Goal: Information Seeking & Learning: Learn about a topic

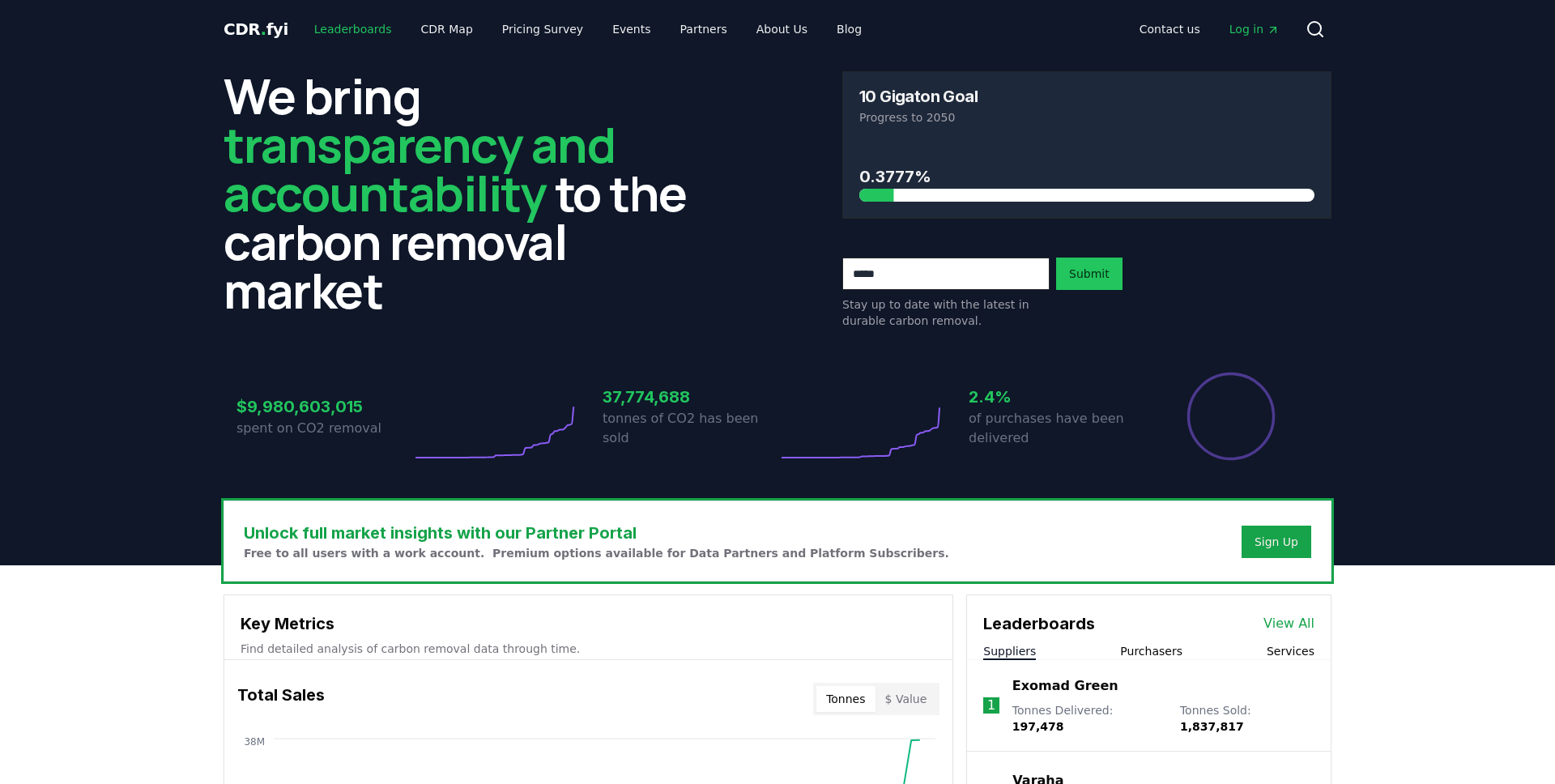
click at [351, 37] on link "Leaderboards" at bounding box center [353, 29] width 104 height 29
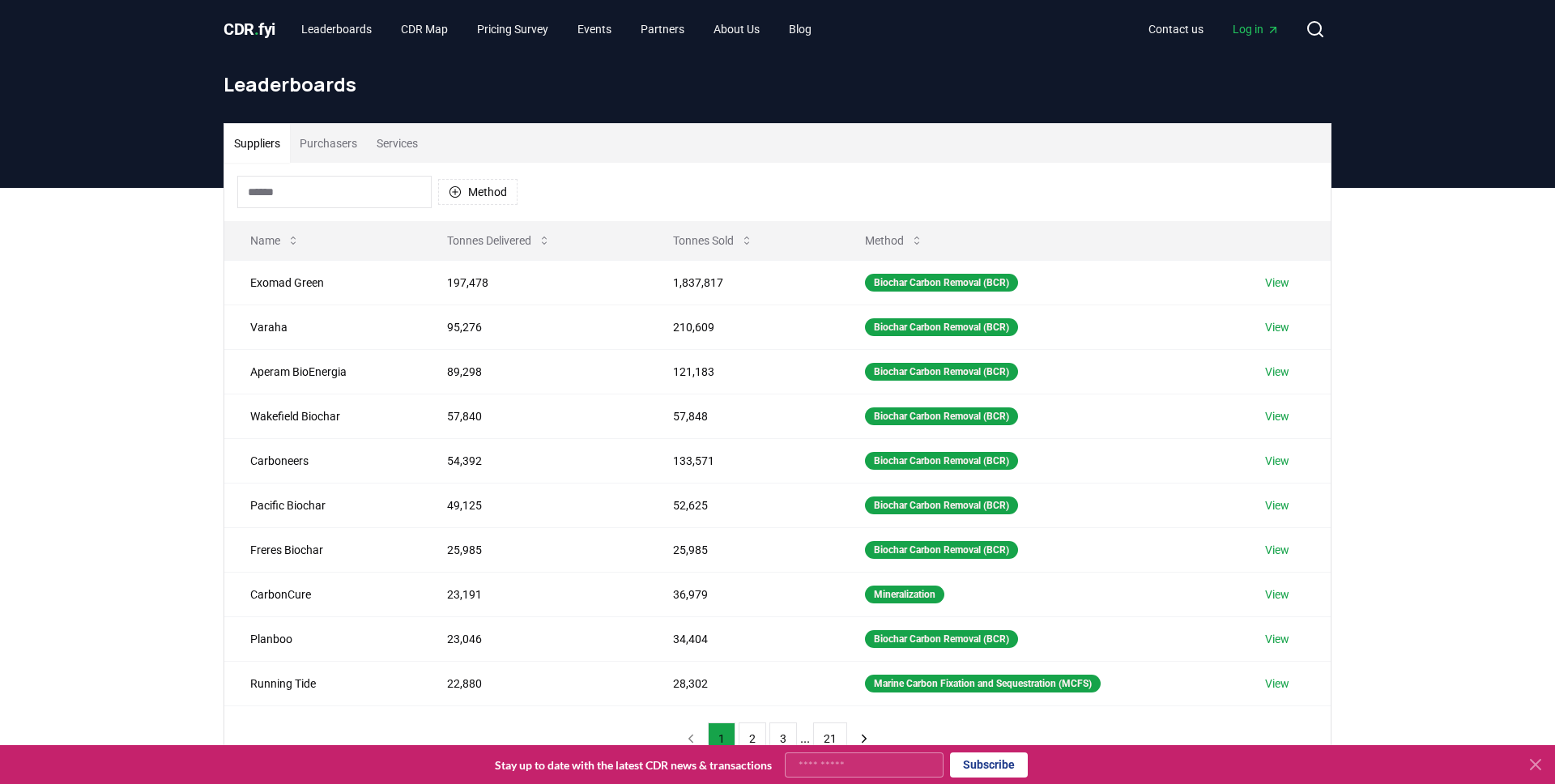
click at [1263, 23] on span "Log in" at bounding box center [1255, 29] width 47 height 16
click at [335, 39] on link "Leaderboards" at bounding box center [336, 29] width 97 height 29
click at [261, 33] on span "CDR . fyi" at bounding box center [250, 30] width 52 height 20
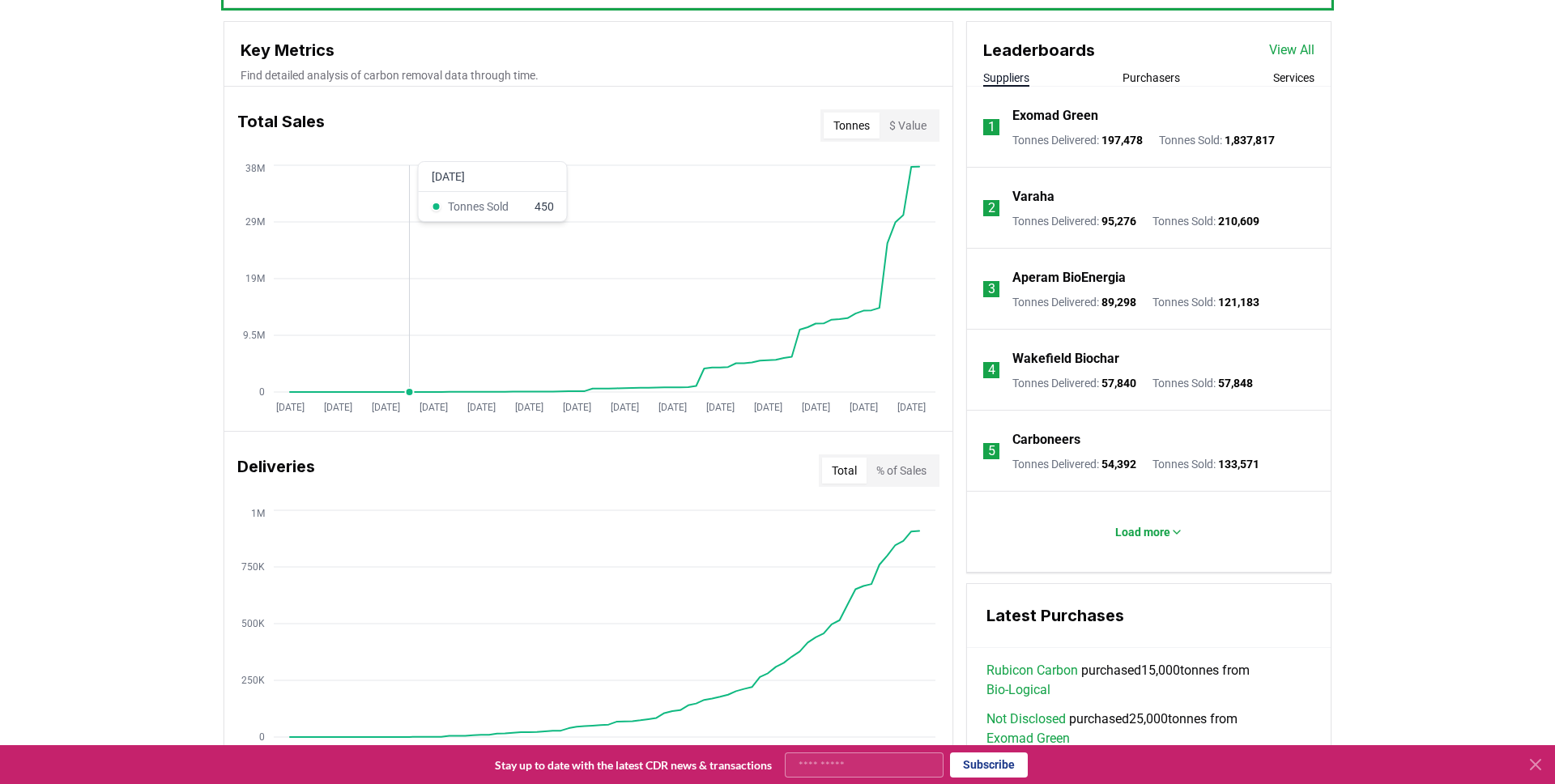
scroll to position [679, 0]
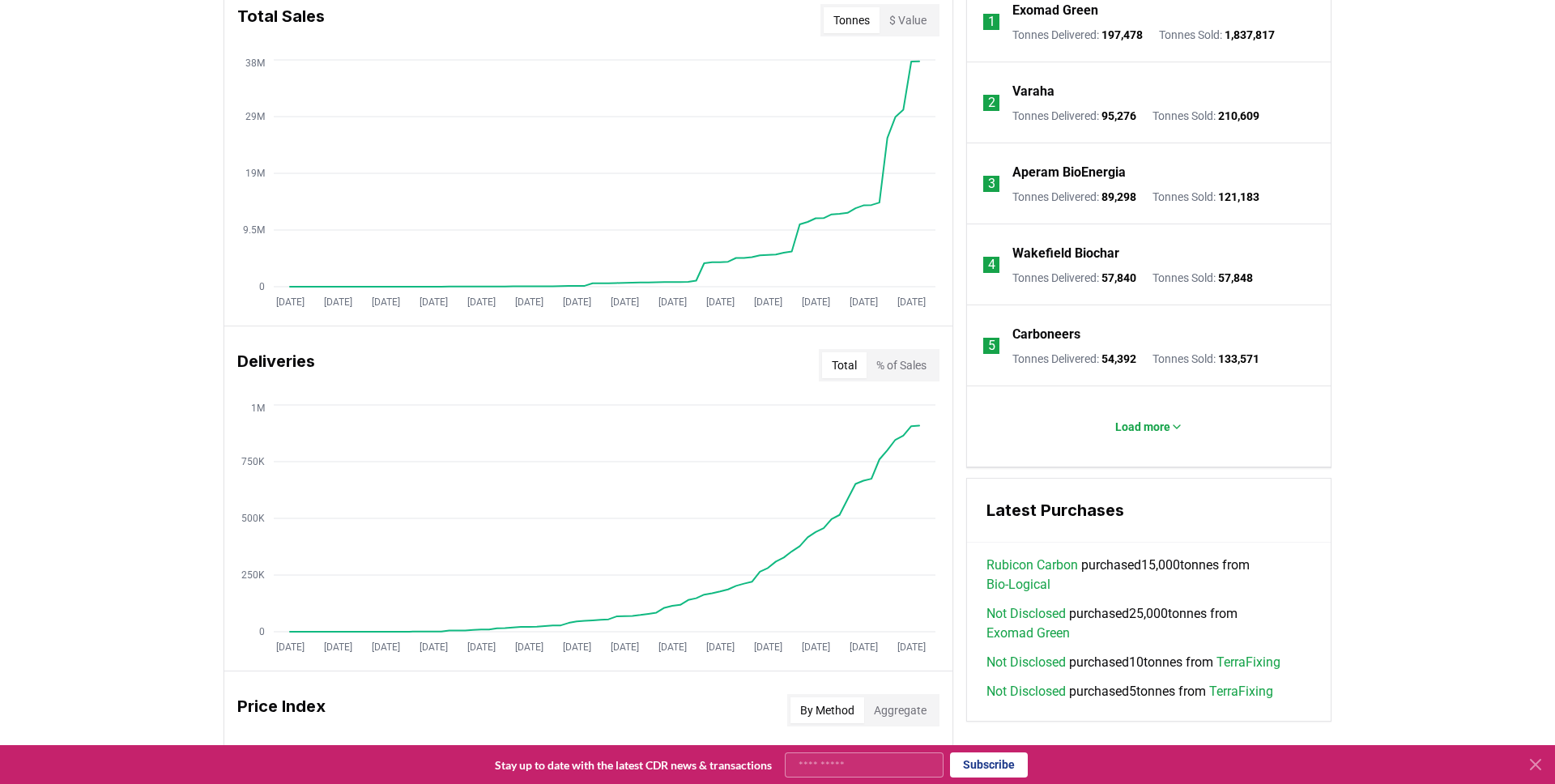
click at [1433, 204] on div "Unlock full market insights with our Partner Portal Free to all users with a wo…" at bounding box center [778, 526] width 1555 height 1279
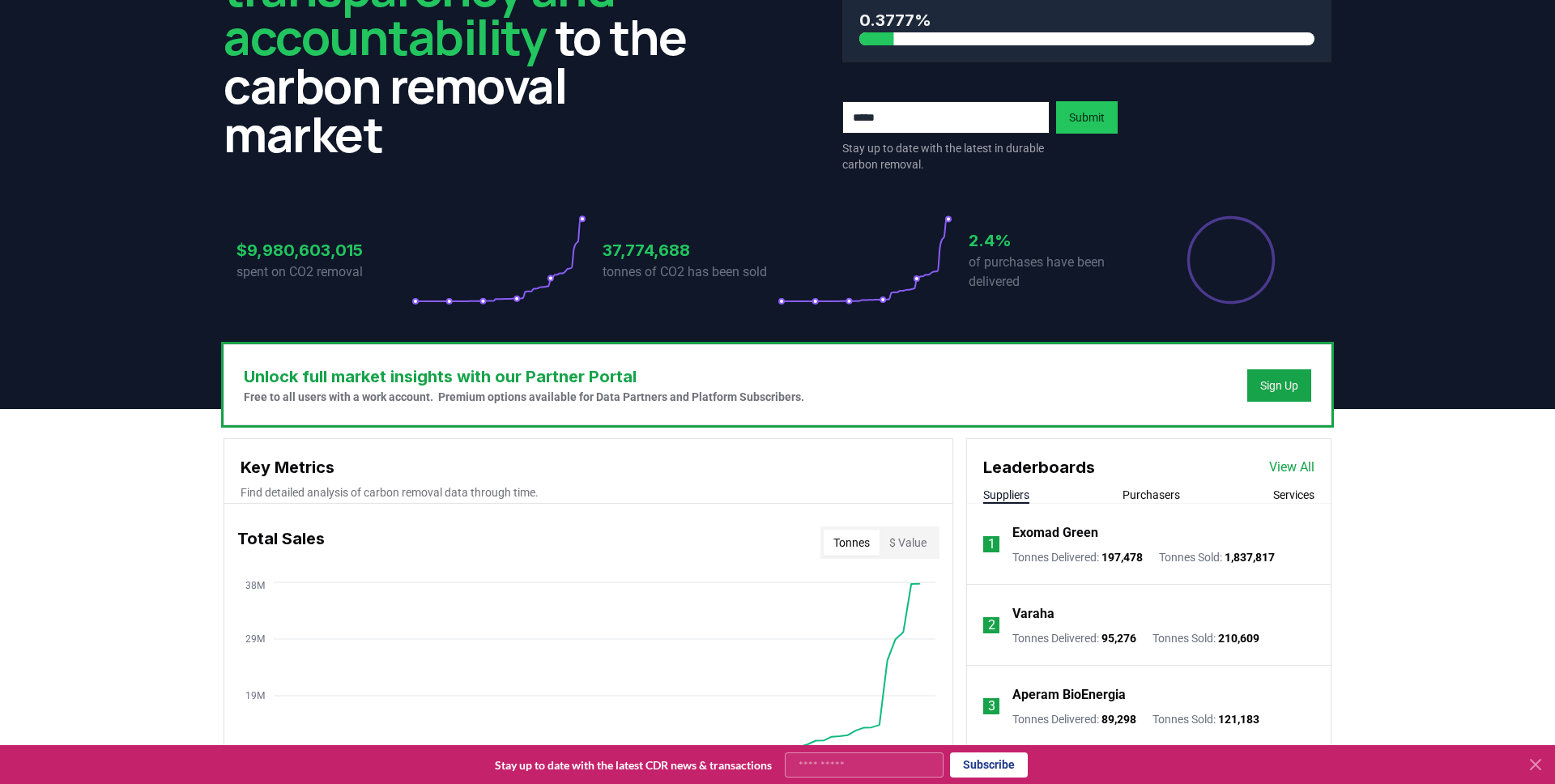
scroll to position [0, 0]
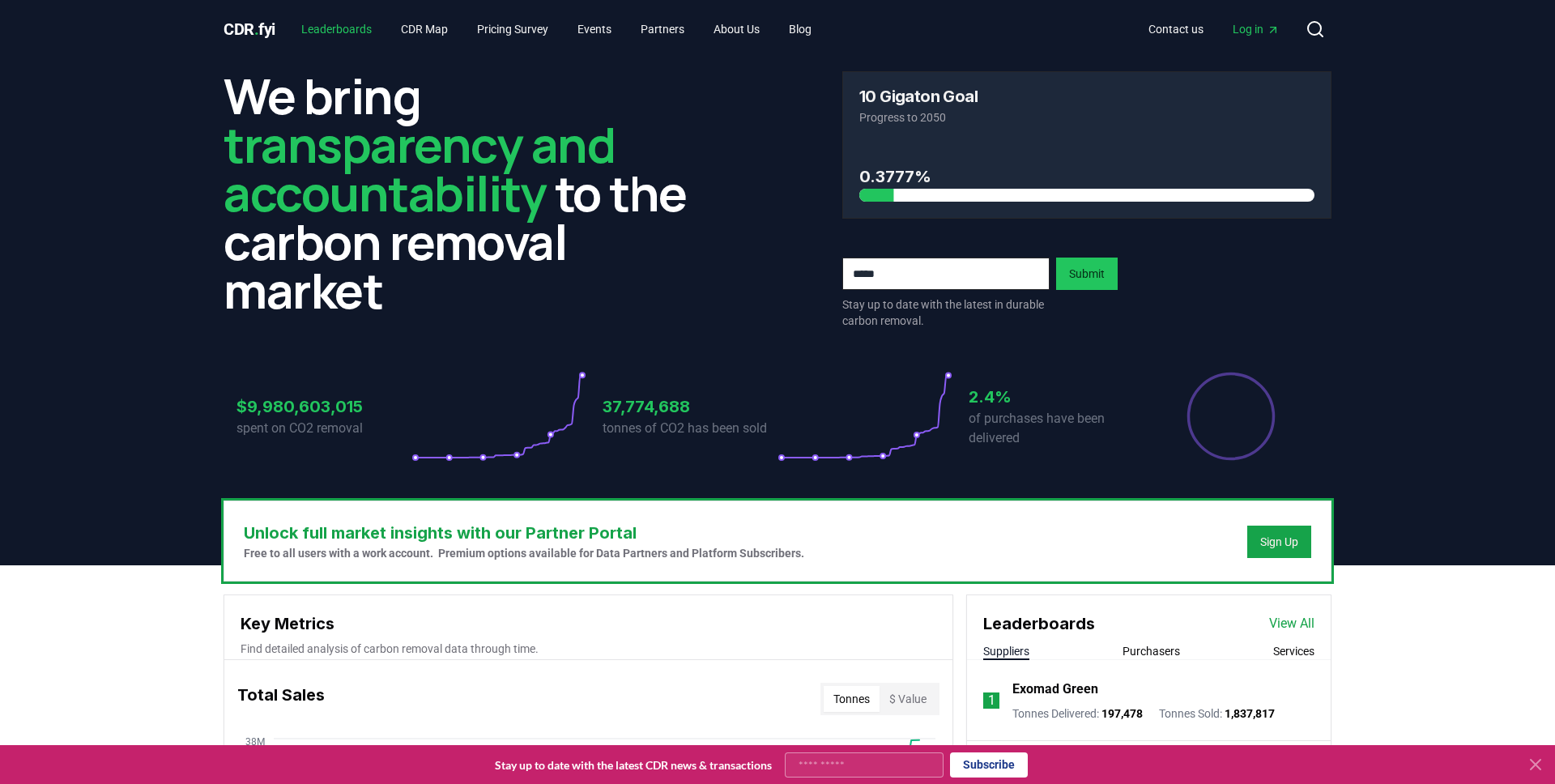
click at [326, 37] on link "Leaderboards" at bounding box center [336, 29] width 97 height 29
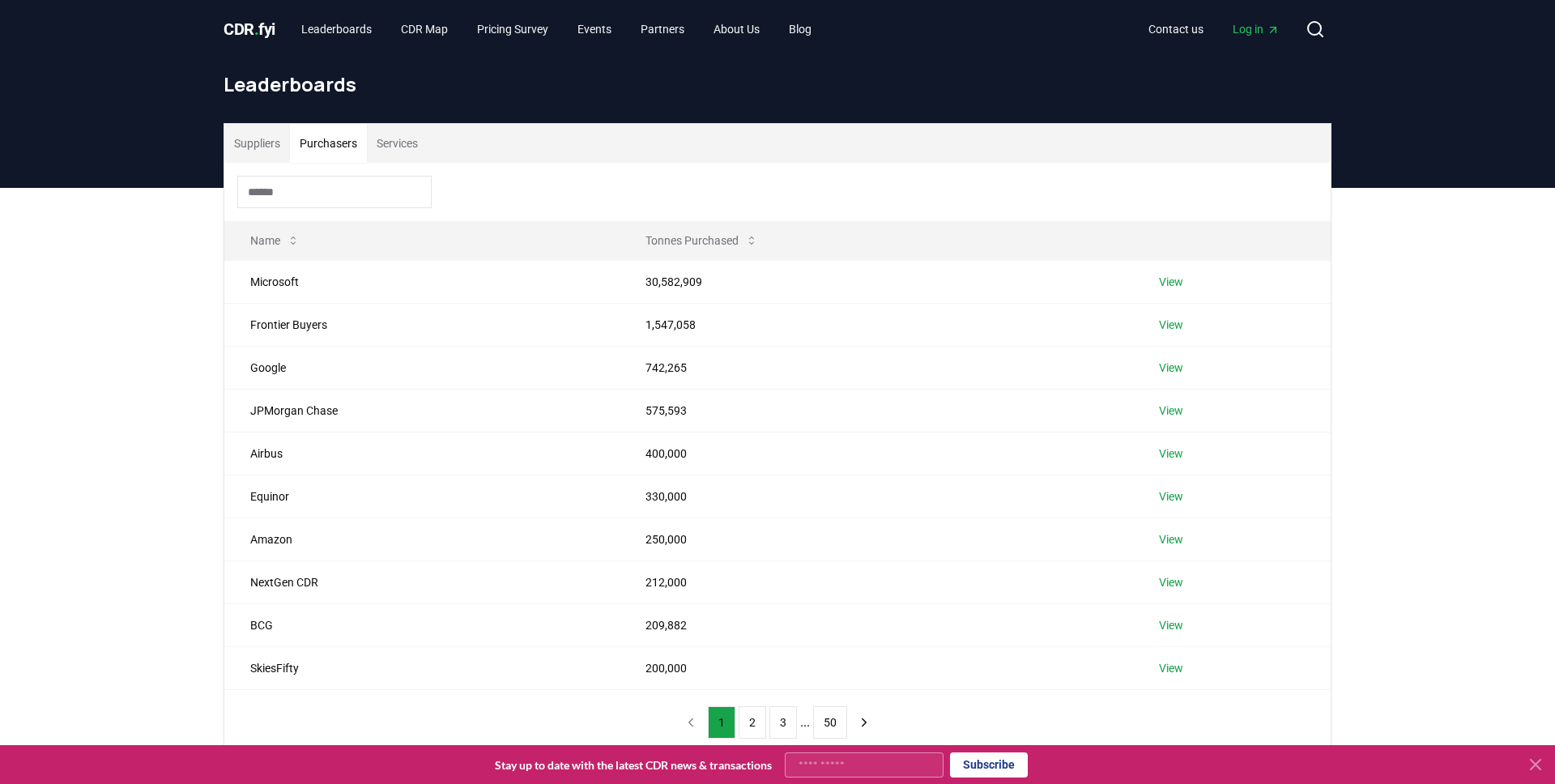
click at [355, 141] on button "Purchasers" at bounding box center [328, 142] width 77 height 39
click at [404, 141] on button "Services" at bounding box center [397, 142] width 61 height 39
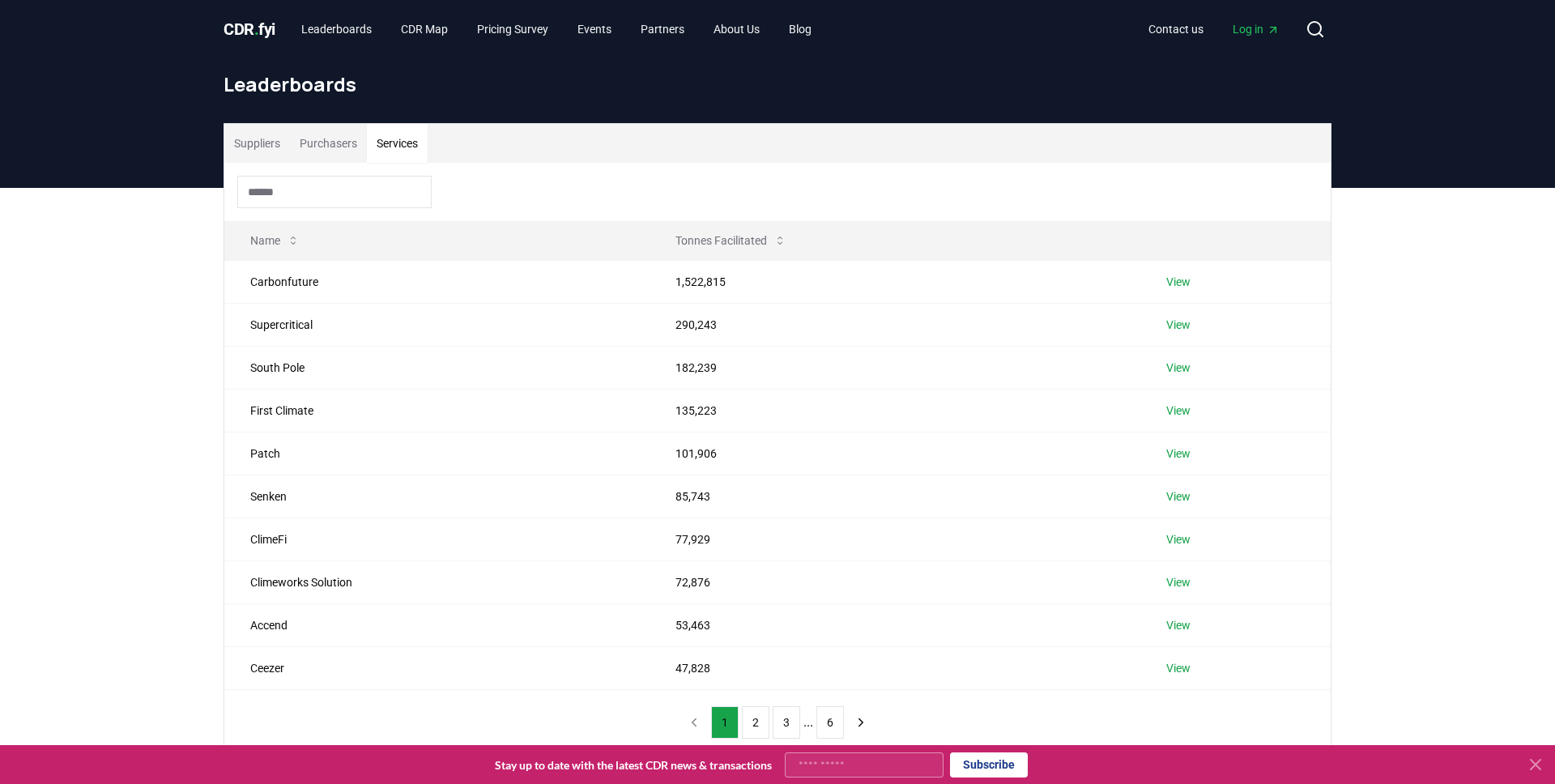
click at [265, 139] on button "Suppliers" at bounding box center [257, 142] width 66 height 39
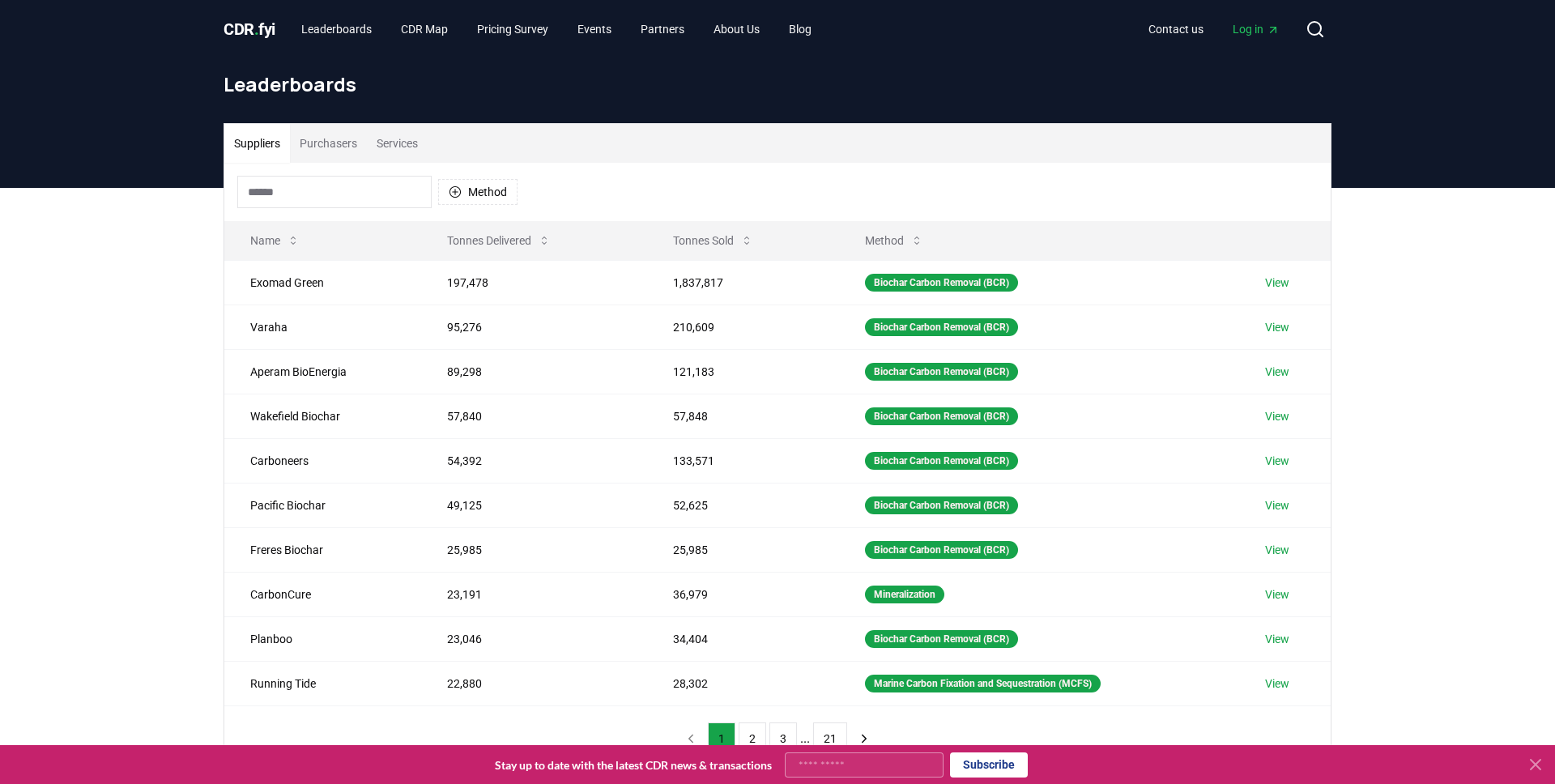
click at [372, 194] on input at bounding box center [333, 192] width 194 height 33
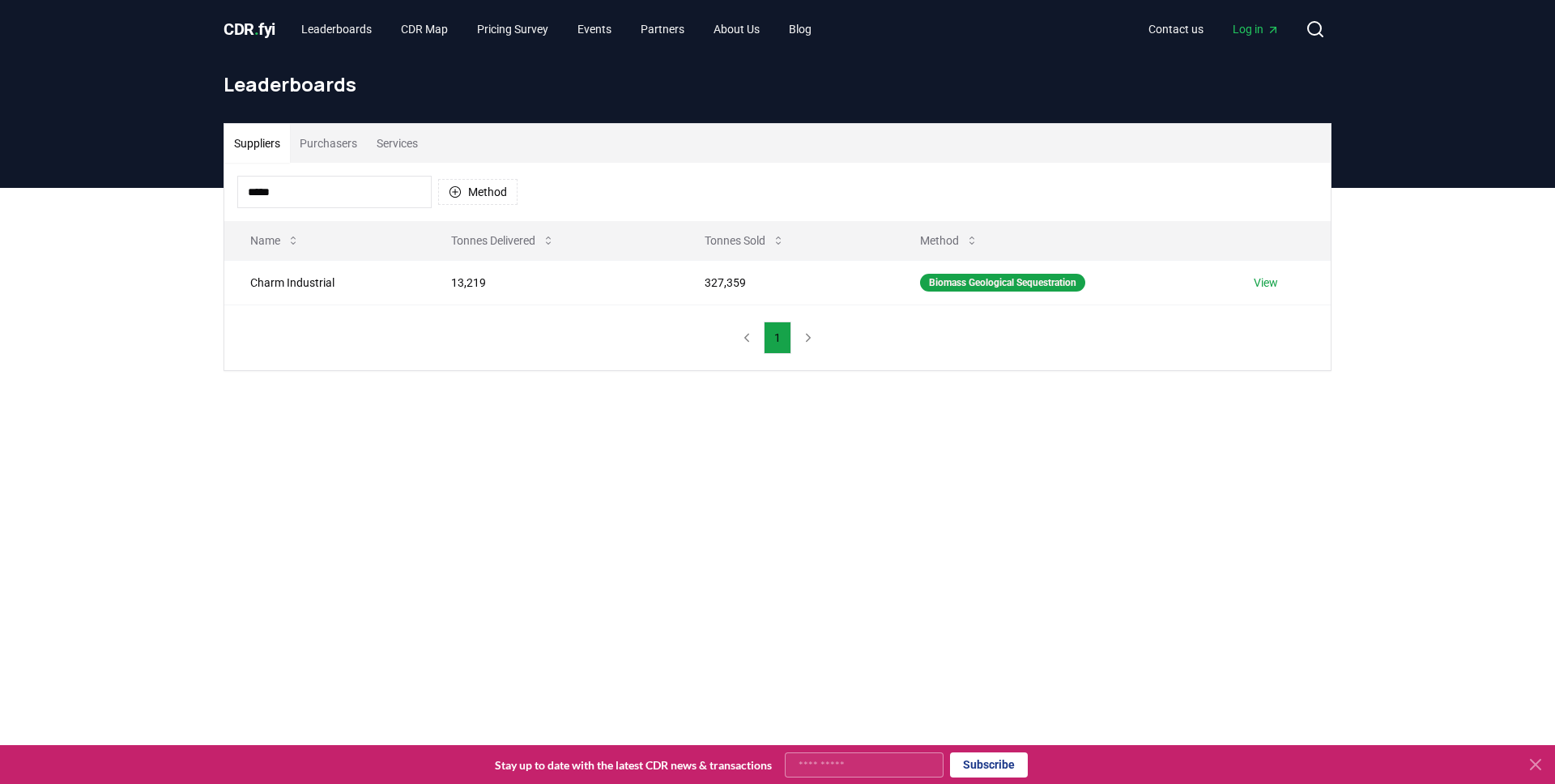
click at [356, 191] on input "*****" at bounding box center [333, 192] width 194 height 33
click at [313, 193] on input "*****" at bounding box center [333, 192] width 194 height 33
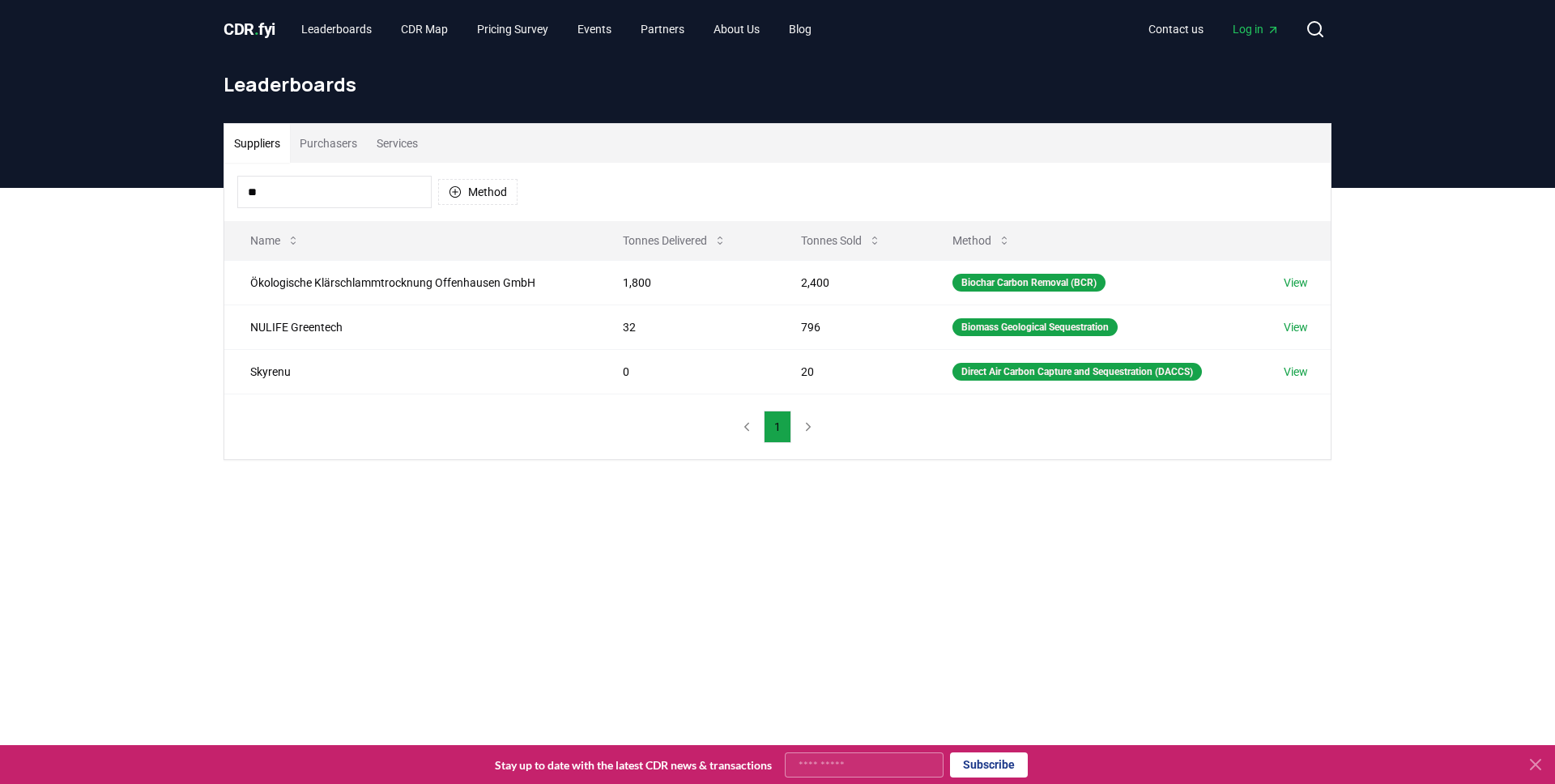
type input "*"
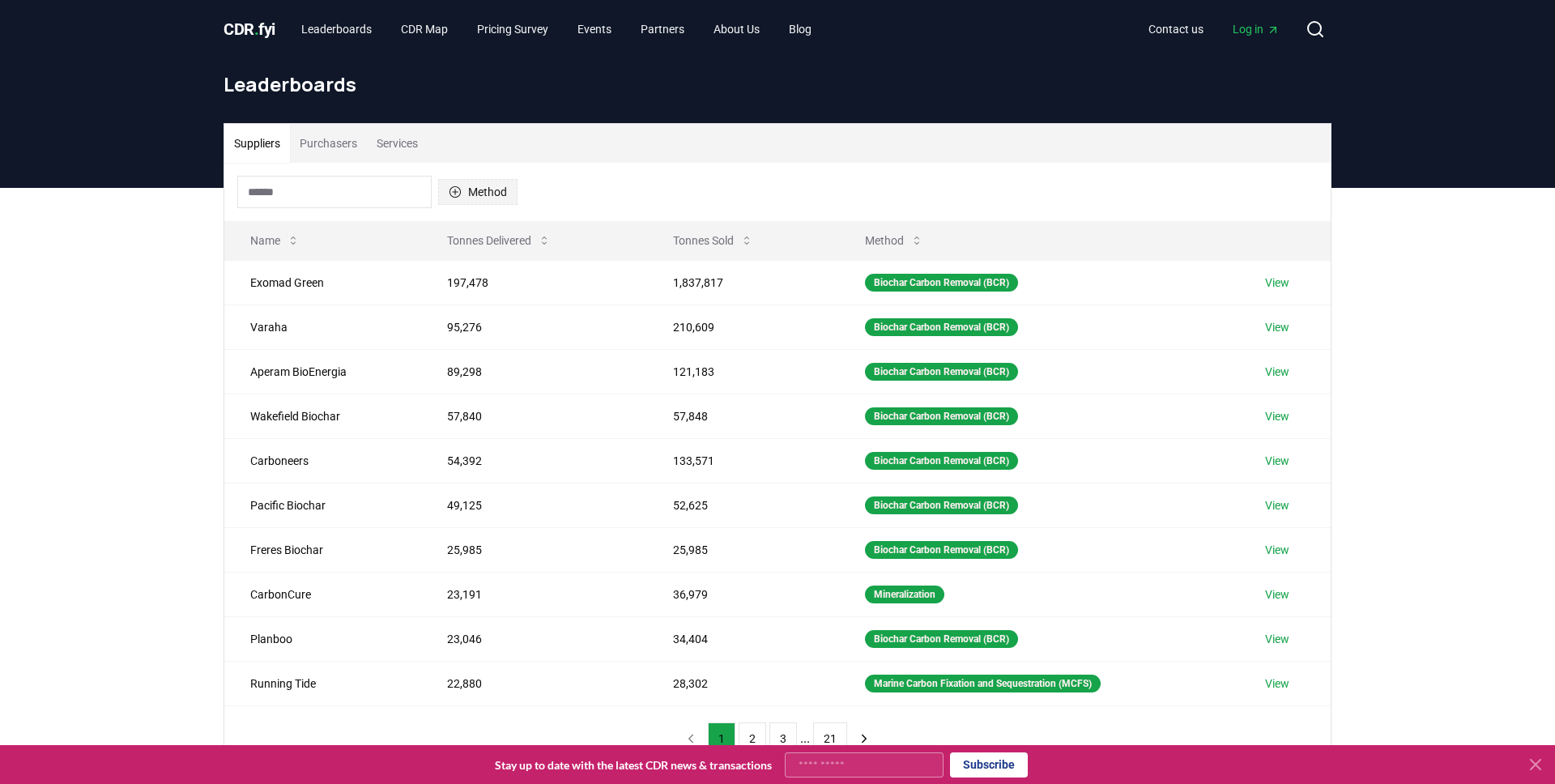
click at [485, 196] on button "Method" at bounding box center [478, 192] width 80 height 26
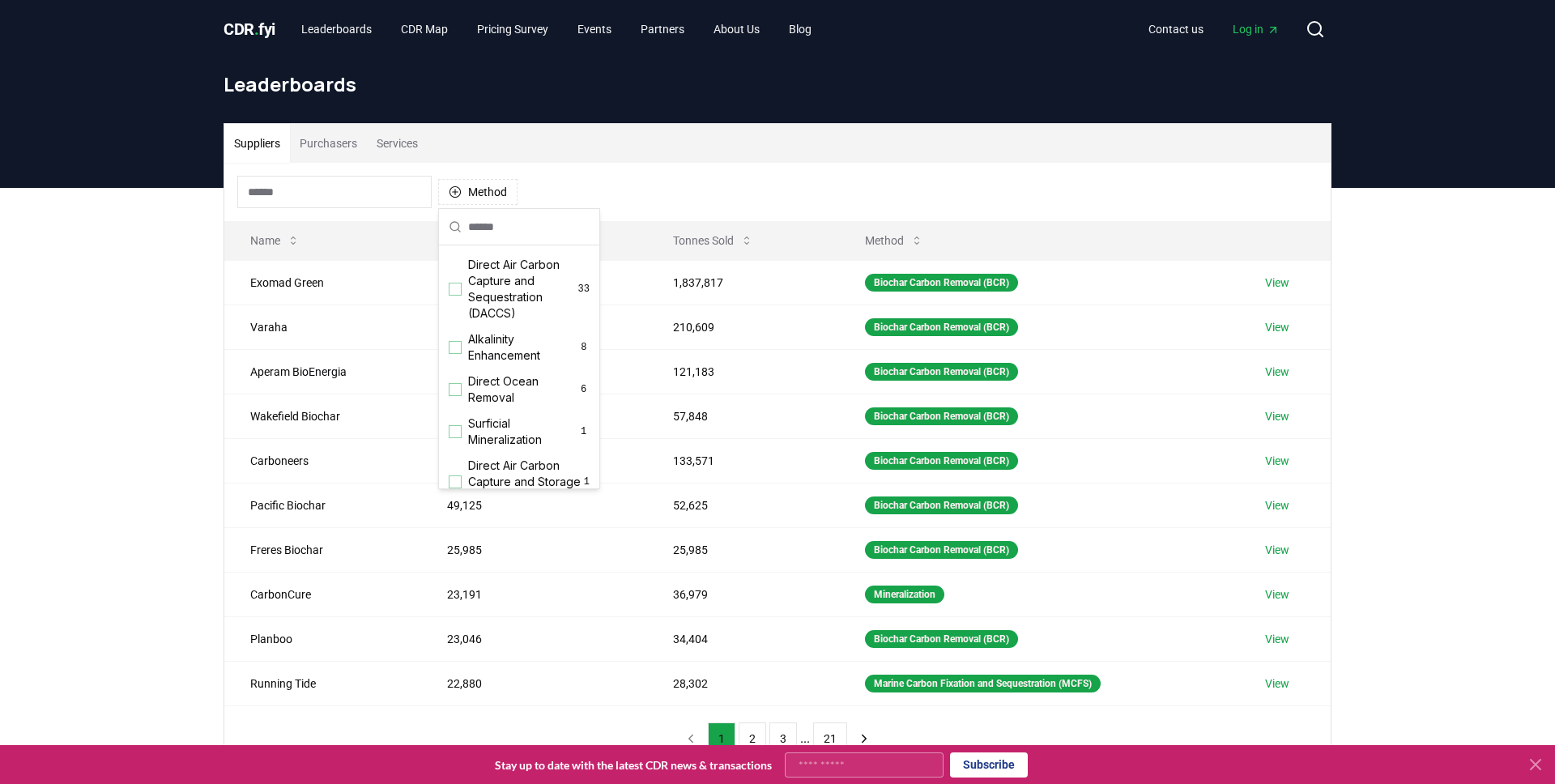
scroll to position [376, 0]
click at [459, 298] on div "Suggestions" at bounding box center [455, 294] width 13 height 13
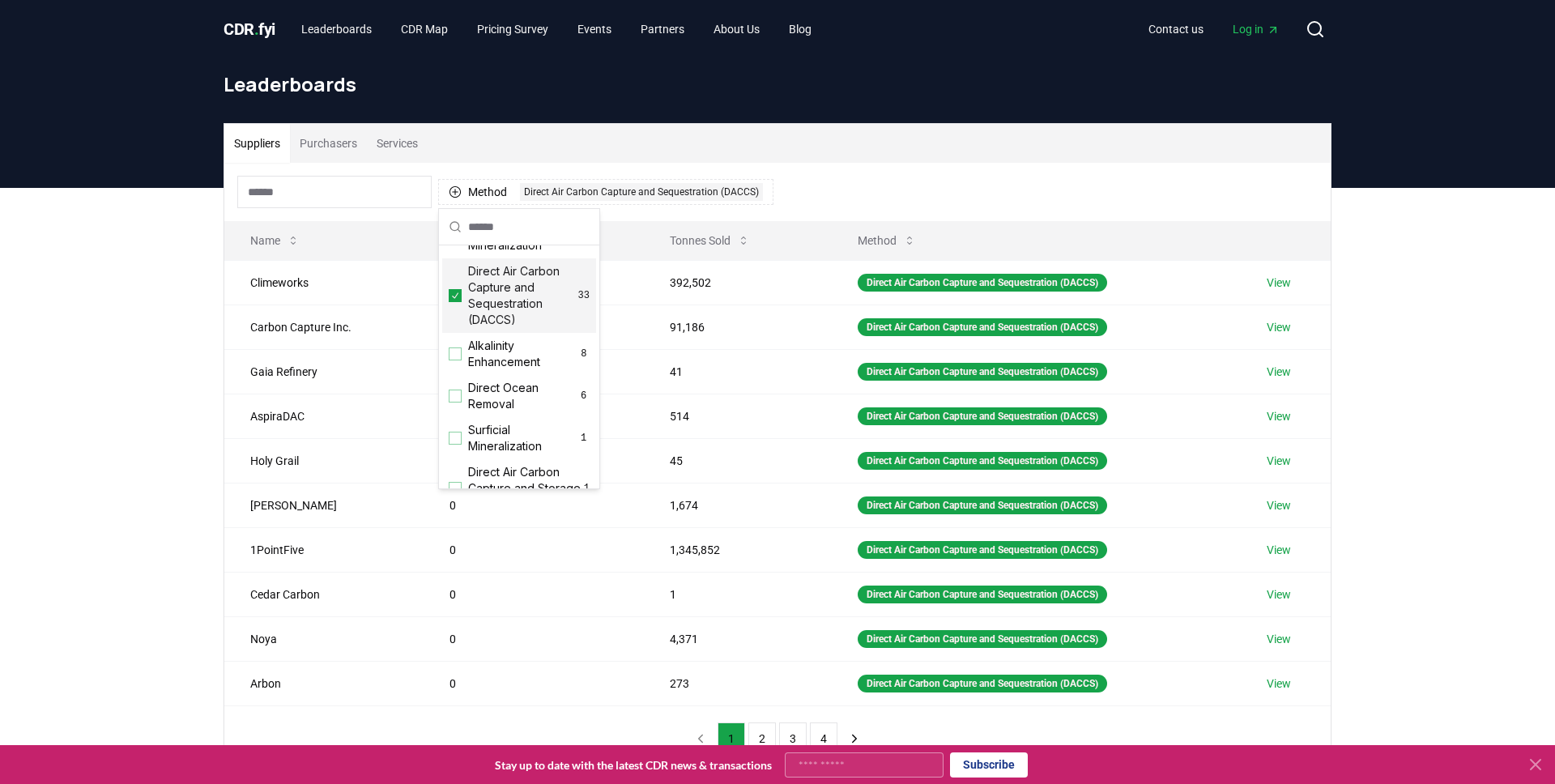
click at [153, 419] on div "Suppliers Purchasers Services Method 1 Direct Air Carbon Capture and Sequestrat…" at bounding box center [778, 512] width 1555 height 649
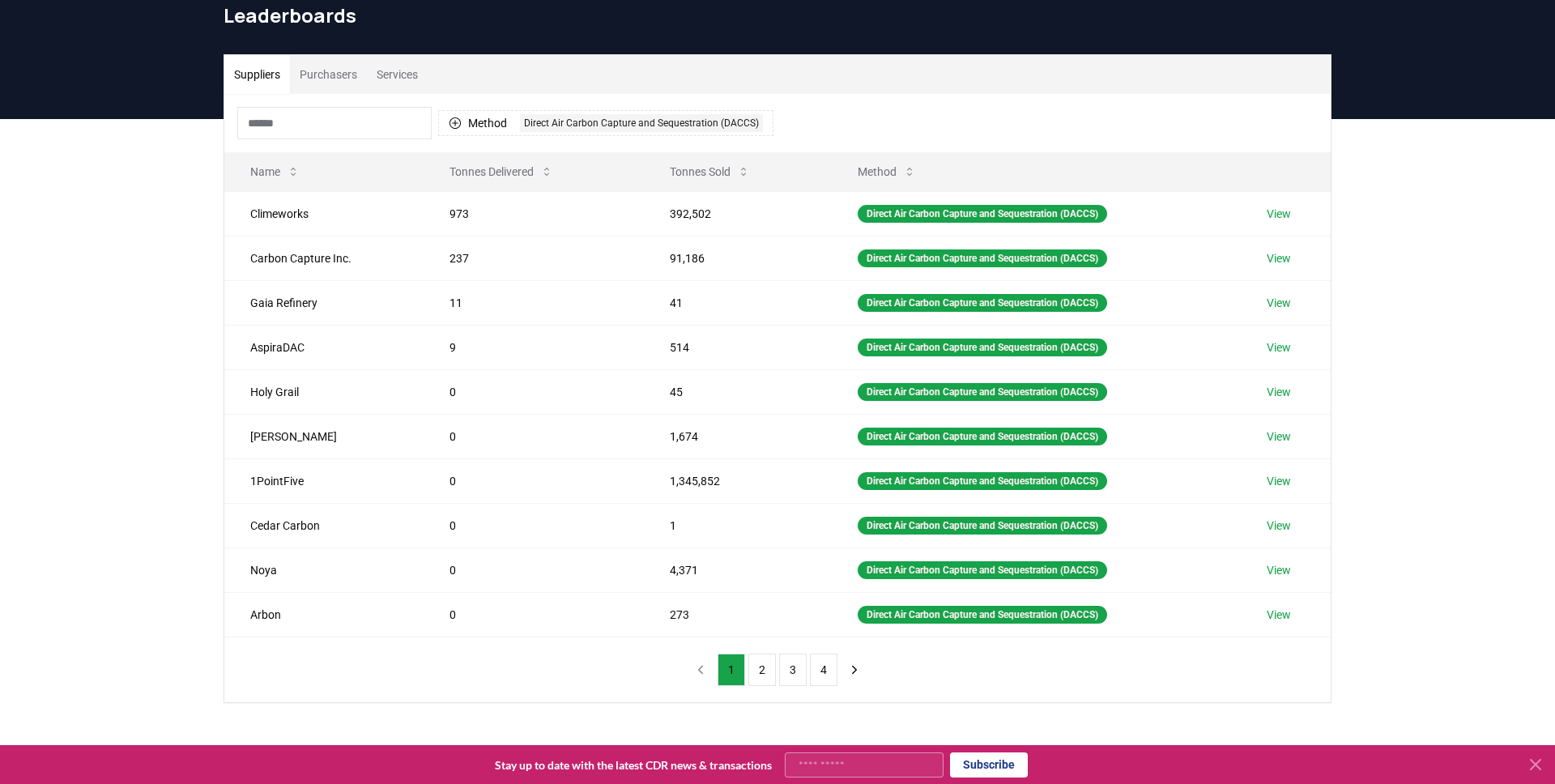
scroll to position [148, 0]
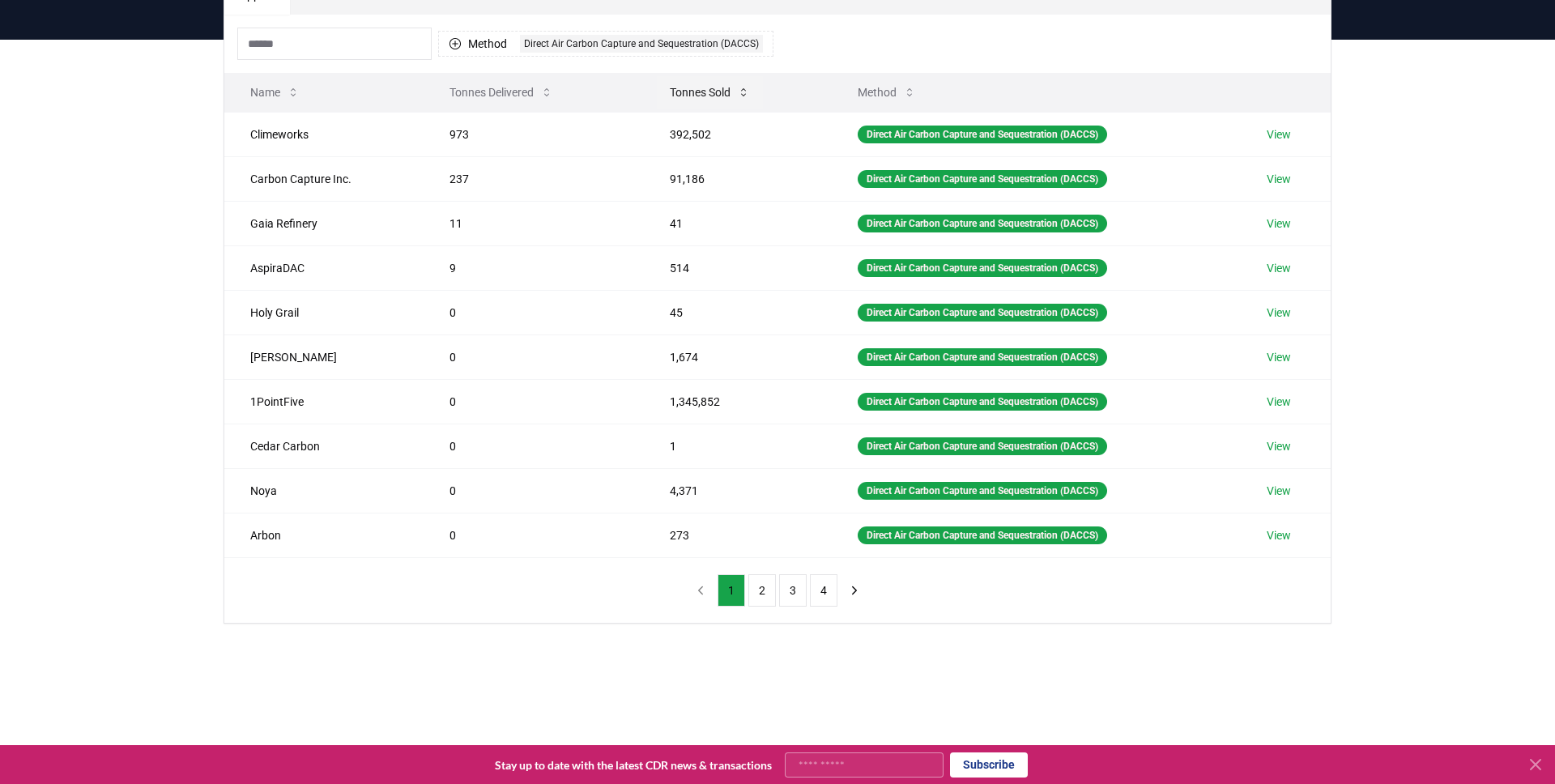
click at [697, 94] on button "Tonnes Sold" at bounding box center [710, 92] width 107 height 33
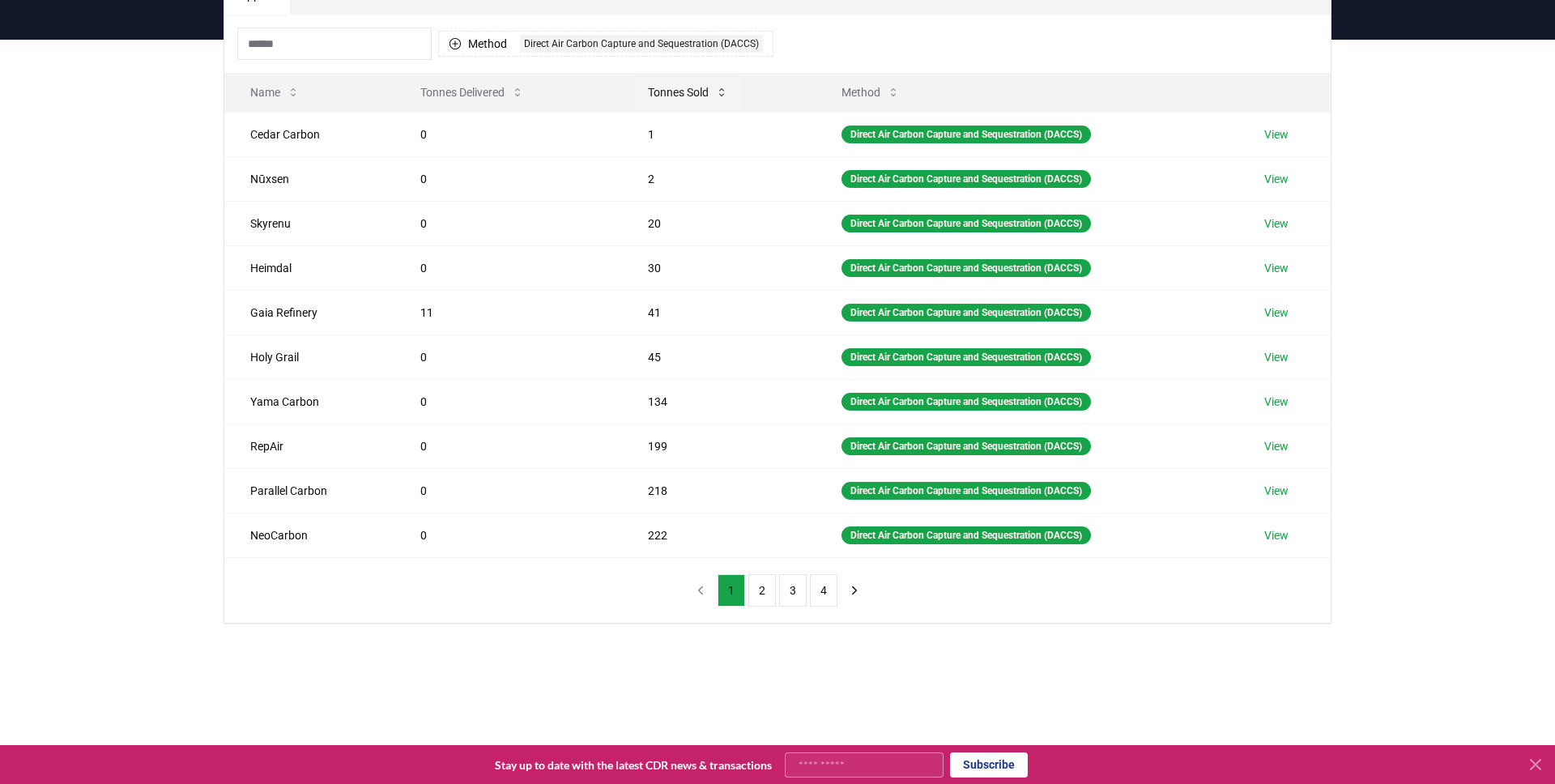
click at [703, 94] on button "Tonnes Sold" at bounding box center [688, 92] width 107 height 33
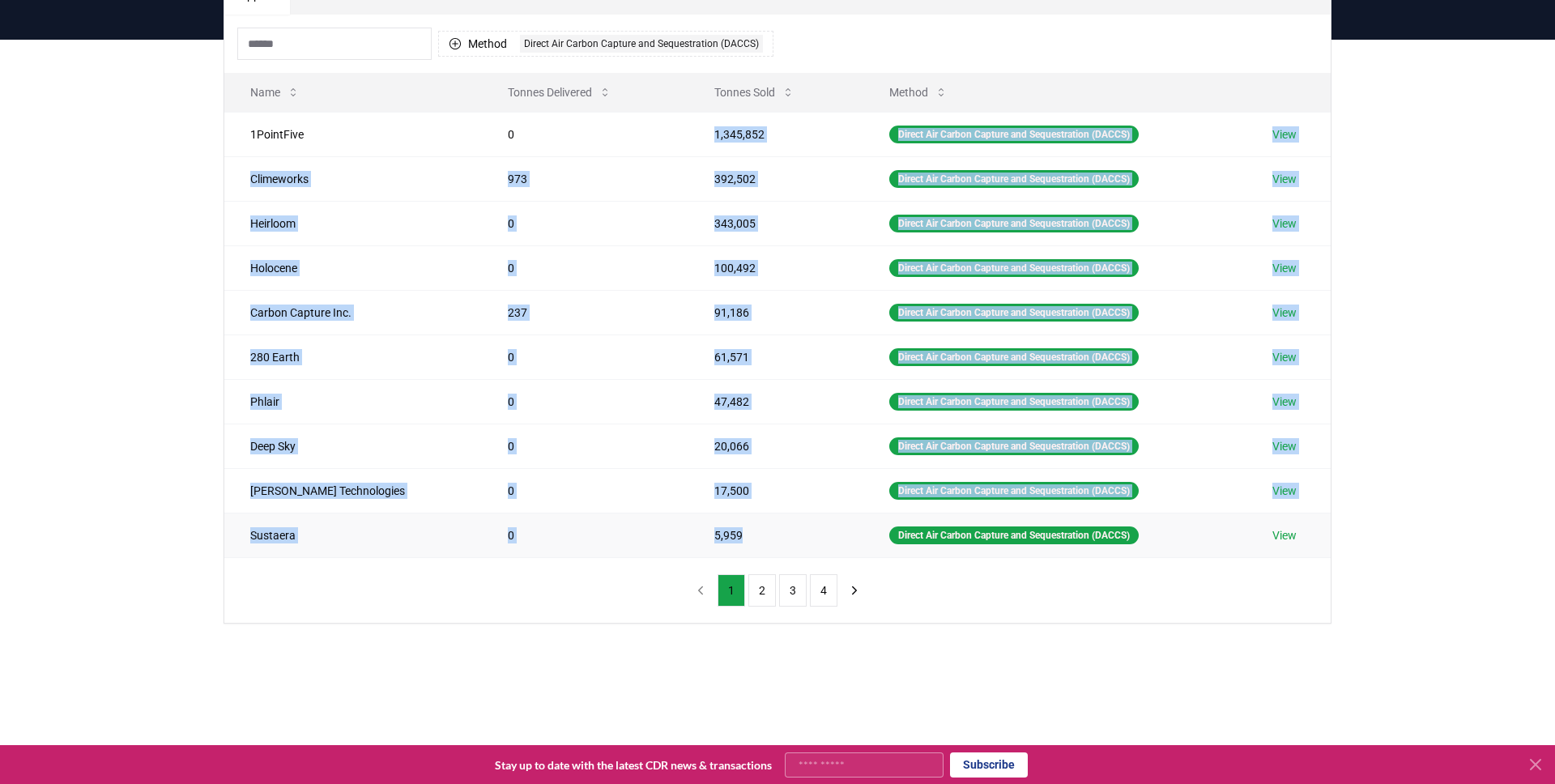
drag, startPoint x: 665, startPoint y: 135, endPoint x: 720, endPoint y: 549, distance: 417.6
click at [720, 549] on tbody "1PointFive 0 1,345,852 Direct Air Carbon Capture and Sequestration (DACCS) View…" at bounding box center [777, 333] width 1106 height 445
copy tbody "1,345,852 Direct Air Carbon Capture and Sequestration (DACCS) View Climeworks 9…"
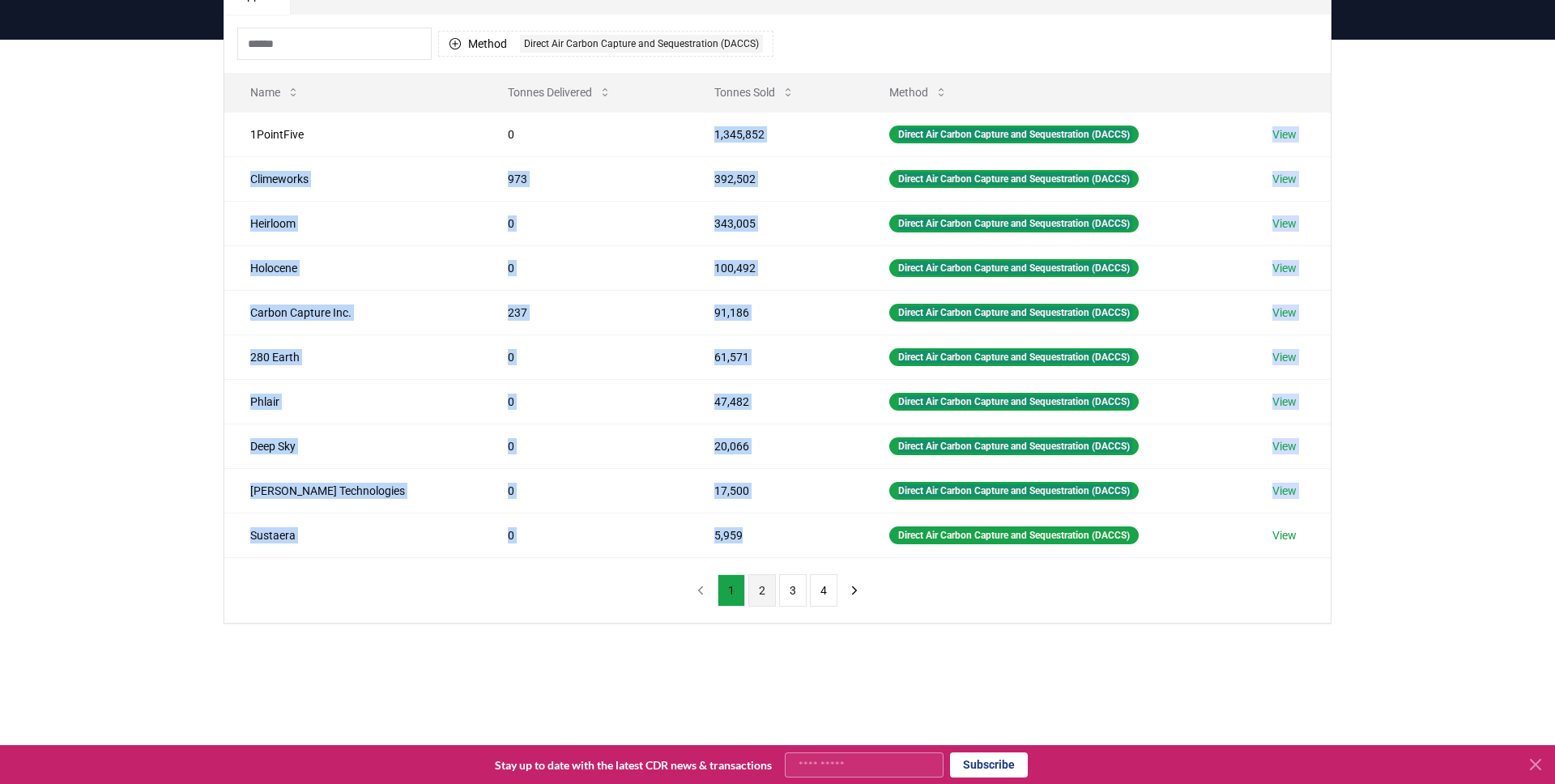
click at [758, 584] on button "2" at bounding box center [763, 590] width 28 height 33
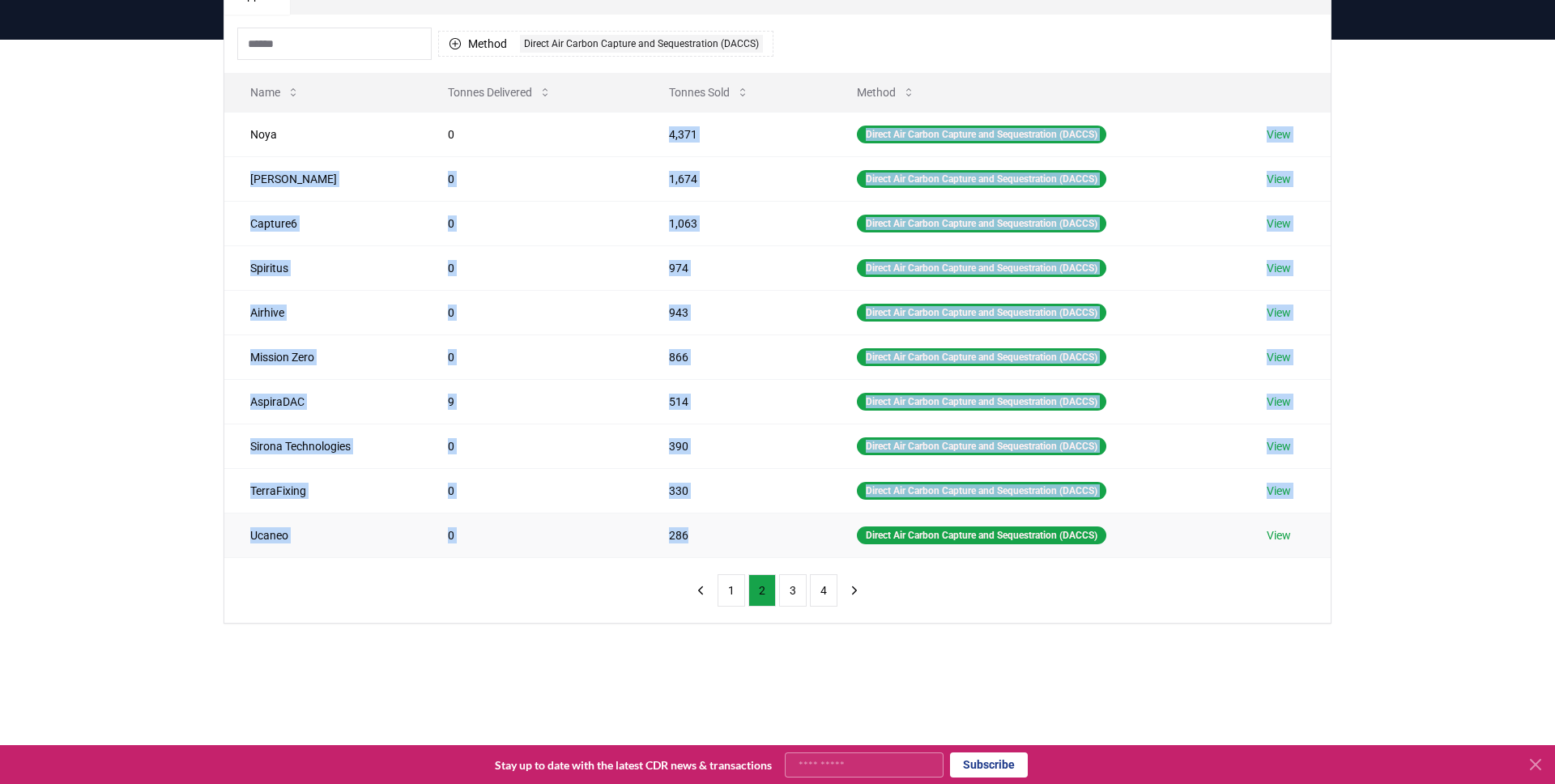
drag, startPoint x: 664, startPoint y: 132, endPoint x: 694, endPoint y: 542, distance: 411.1
click at [694, 542] on tbody "Noya 0 4,371 Direct Air Carbon Capture and Sequestration (DACCS) View Octavia C…" at bounding box center [777, 333] width 1106 height 445
copy tbody "4,371 Direct Air Carbon Capture and Sequestration (DACCS) View Octavia Carbon 0…"
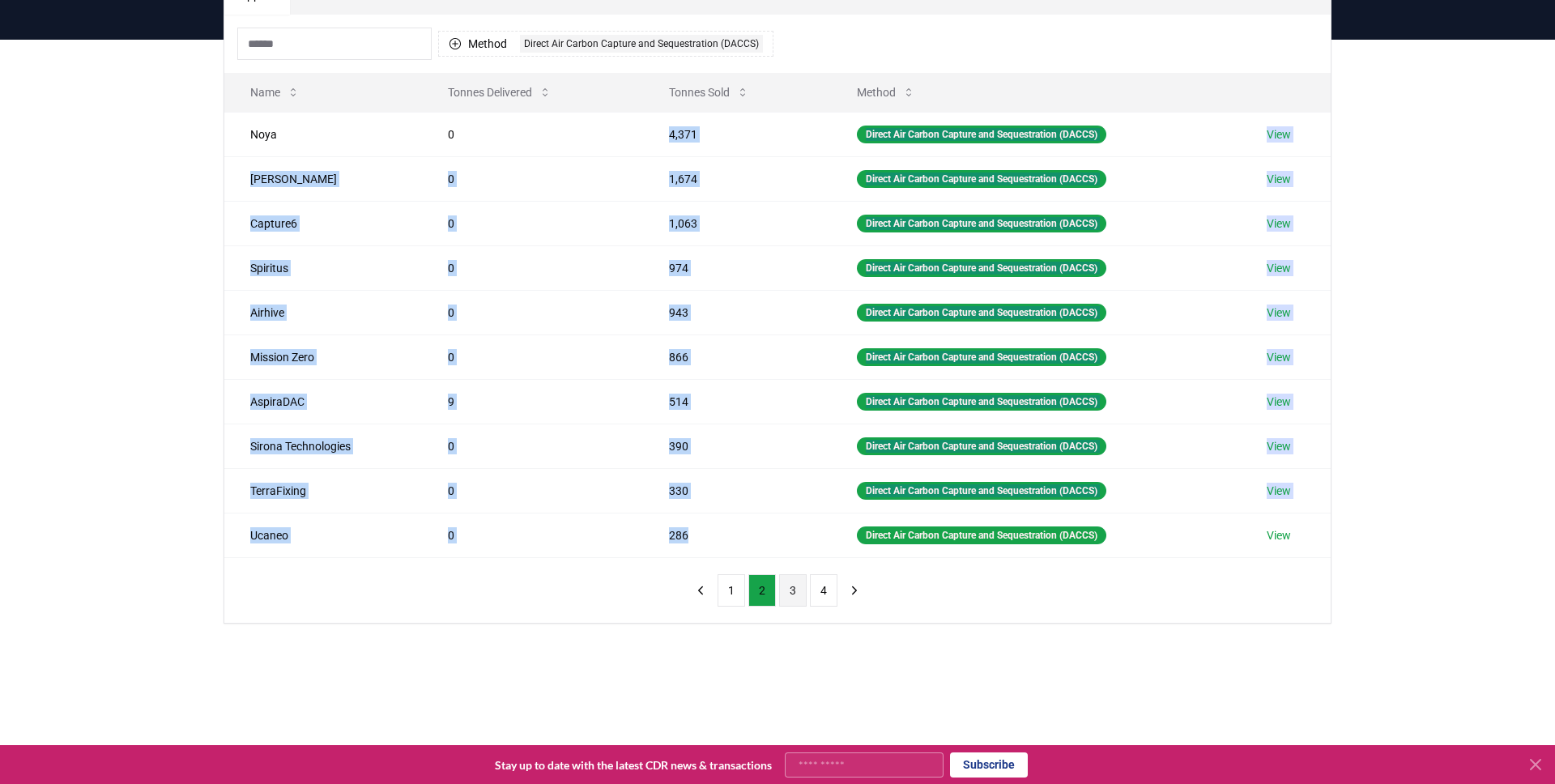
click at [801, 591] on button "3" at bounding box center [793, 590] width 28 height 33
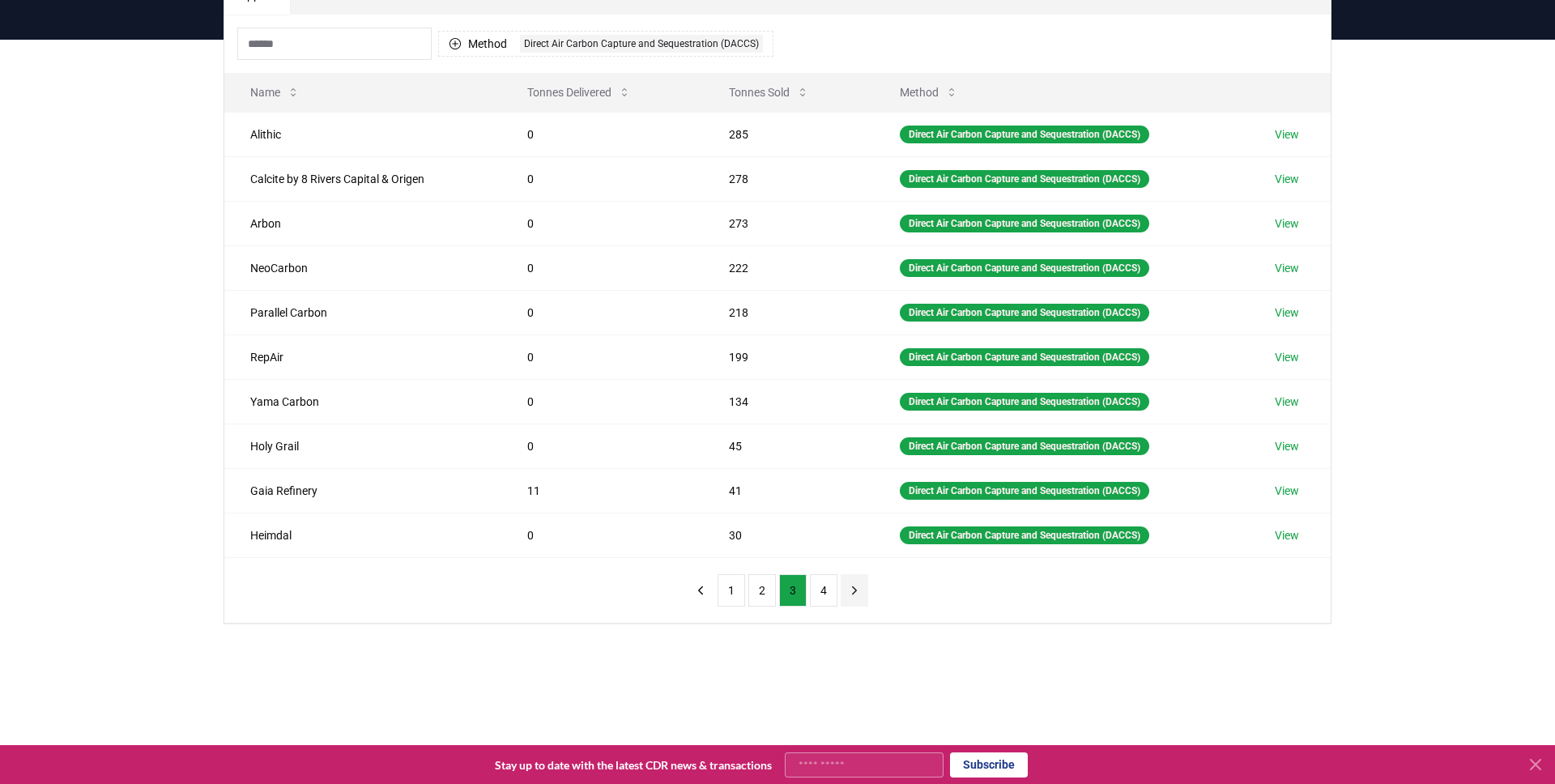
click at [849, 588] on icon "next page" at bounding box center [854, 590] width 15 height 15
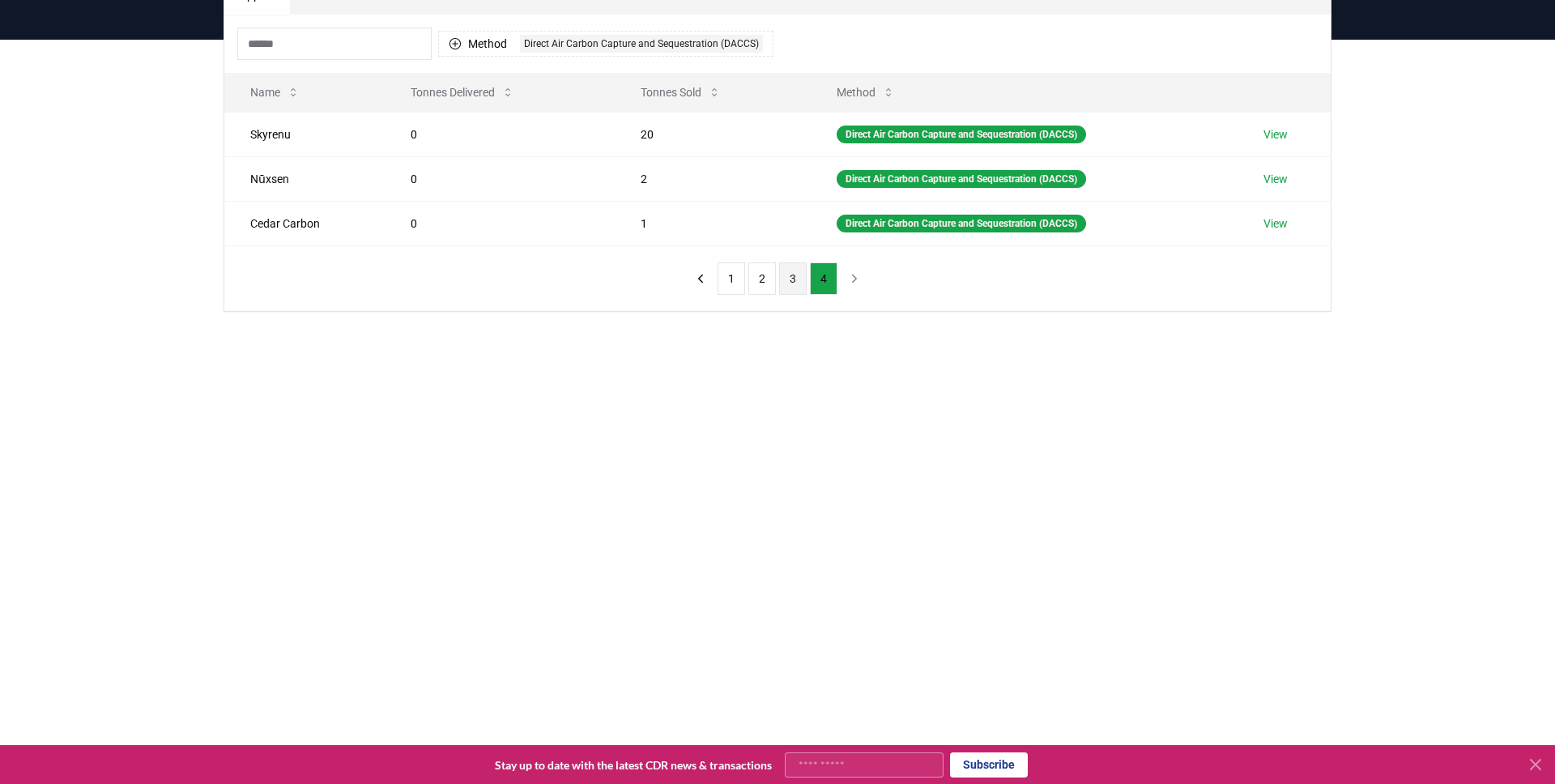
click at [787, 273] on button "3" at bounding box center [793, 279] width 28 height 33
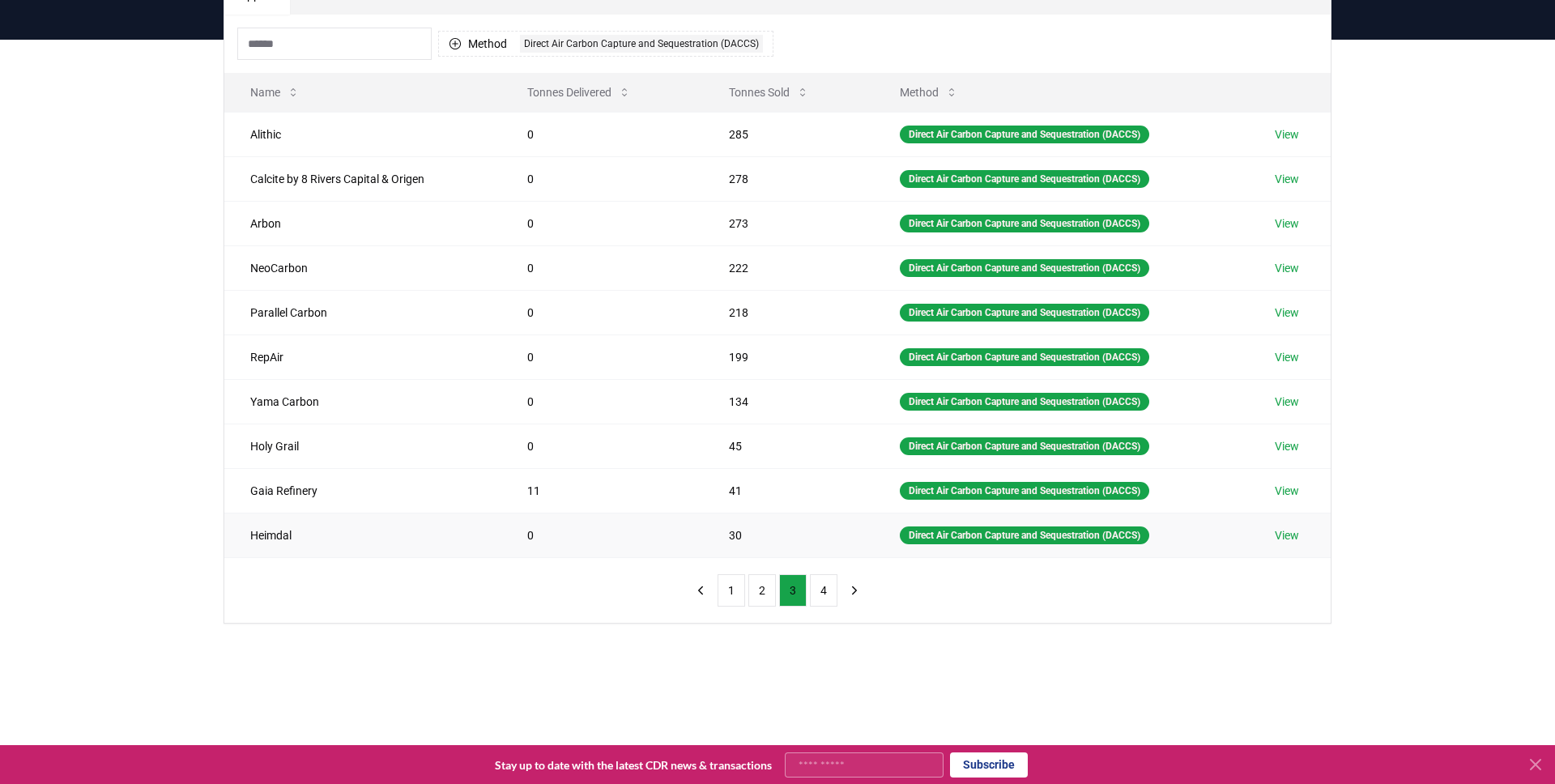
drag, startPoint x: 728, startPoint y: 135, endPoint x: 731, endPoint y: 513, distance: 378.0
click at [731, 513] on tbody "Alithic 0 285 Direct Air Carbon Capture and Sequestration (DACCS) View Calcite …" at bounding box center [777, 333] width 1106 height 445
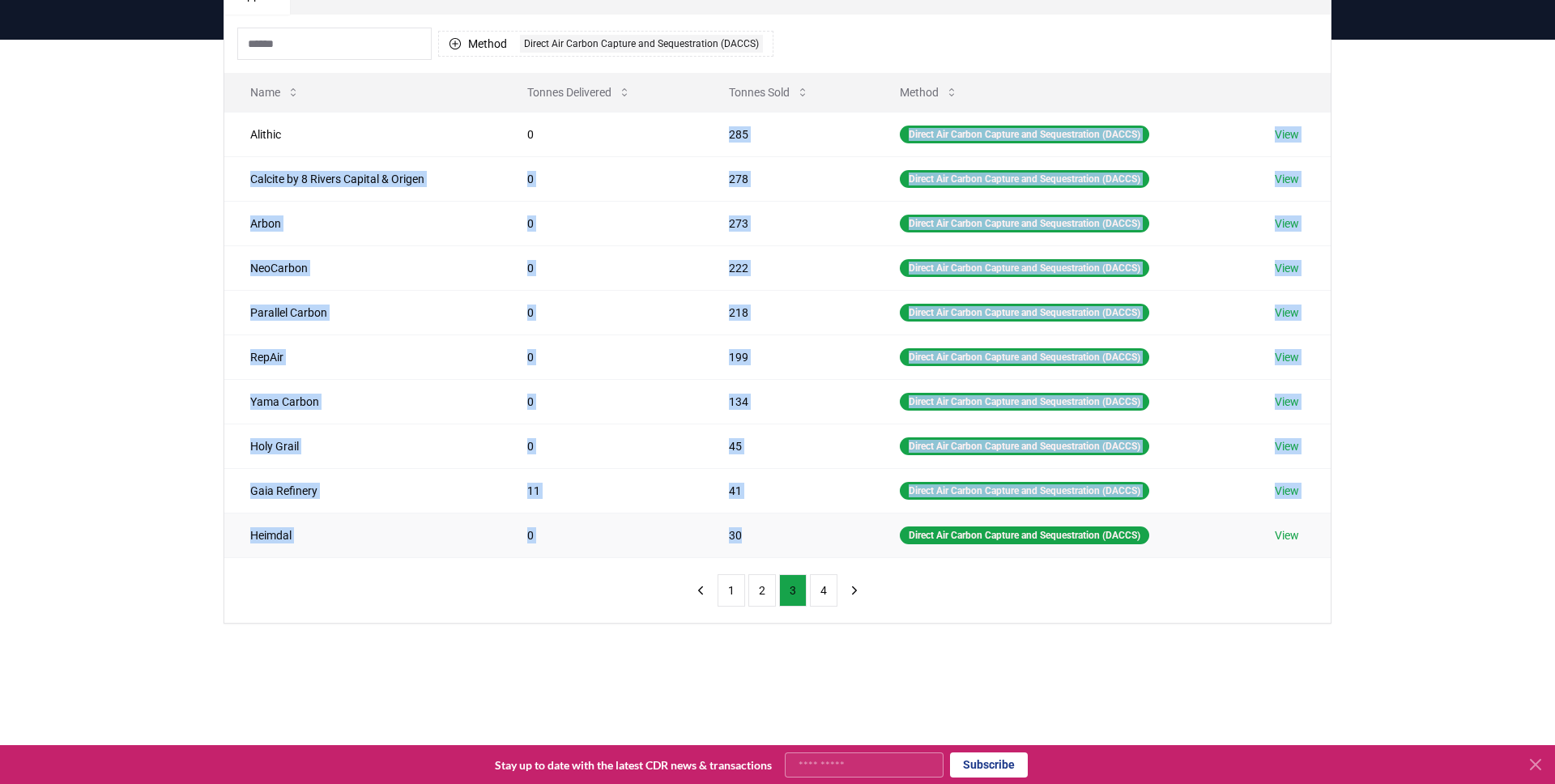
drag, startPoint x: 726, startPoint y: 162, endPoint x: 741, endPoint y: 532, distance: 370.3
click at [741, 532] on tbody "Alithic 0 285 Direct Air Carbon Capture and Sequestration (DACCS) View Calcite …" at bounding box center [777, 333] width 1106 height 445
copy tbody "285 Direct Air Carbon Capture and Sequestration (DACCS) View Calcite by 8 River…"
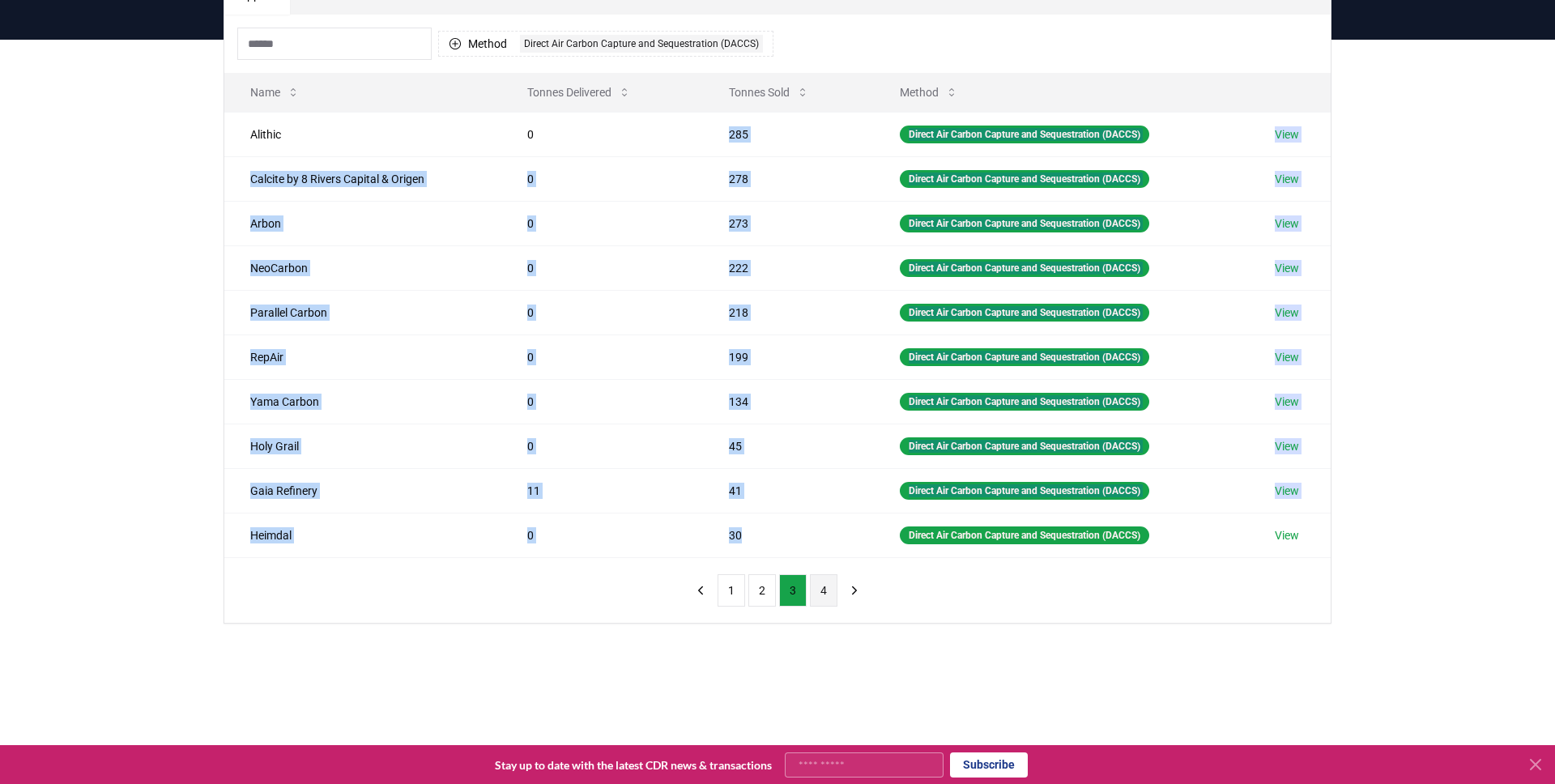
click at [826, 591] on button "4" at bounding box center [824, 590] width 28 height 33
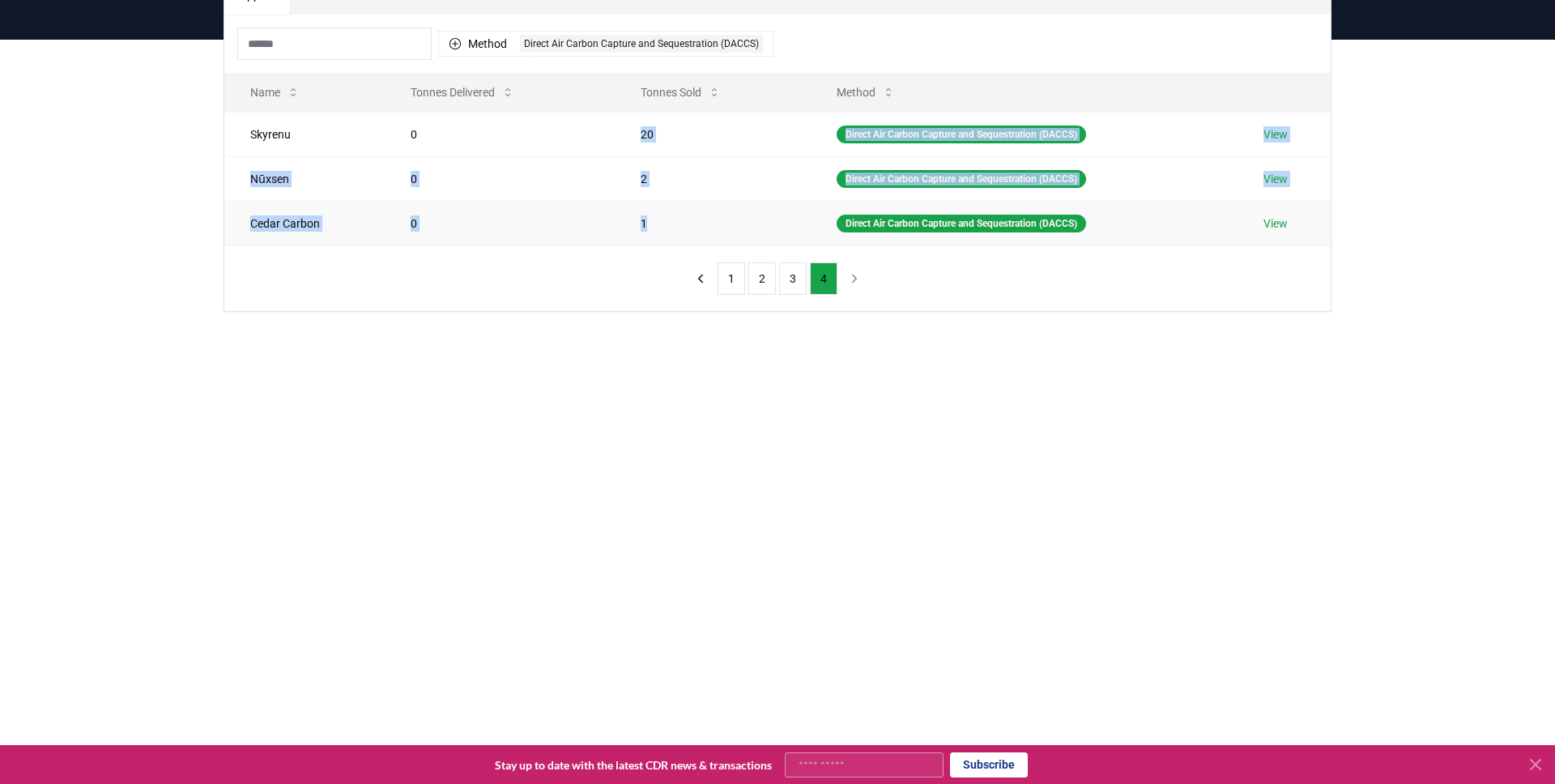
drag, startPoint x: 635, startPoint y: 132, endPoint x: 642, endPoint y: 227, distance: 95.3
click at [642, 227] on tbody "Skyrenu 0 20 Direct Air Carbon Capture and Sequestration (DACCS) View Nūxsen 0 …" at bounding box center [777, 178] width 1106 height 133
copy tbody "20 Direct Air Carbon Capture and Sequestration (DACCS) View Nūxsen 0 2 Direct A…"
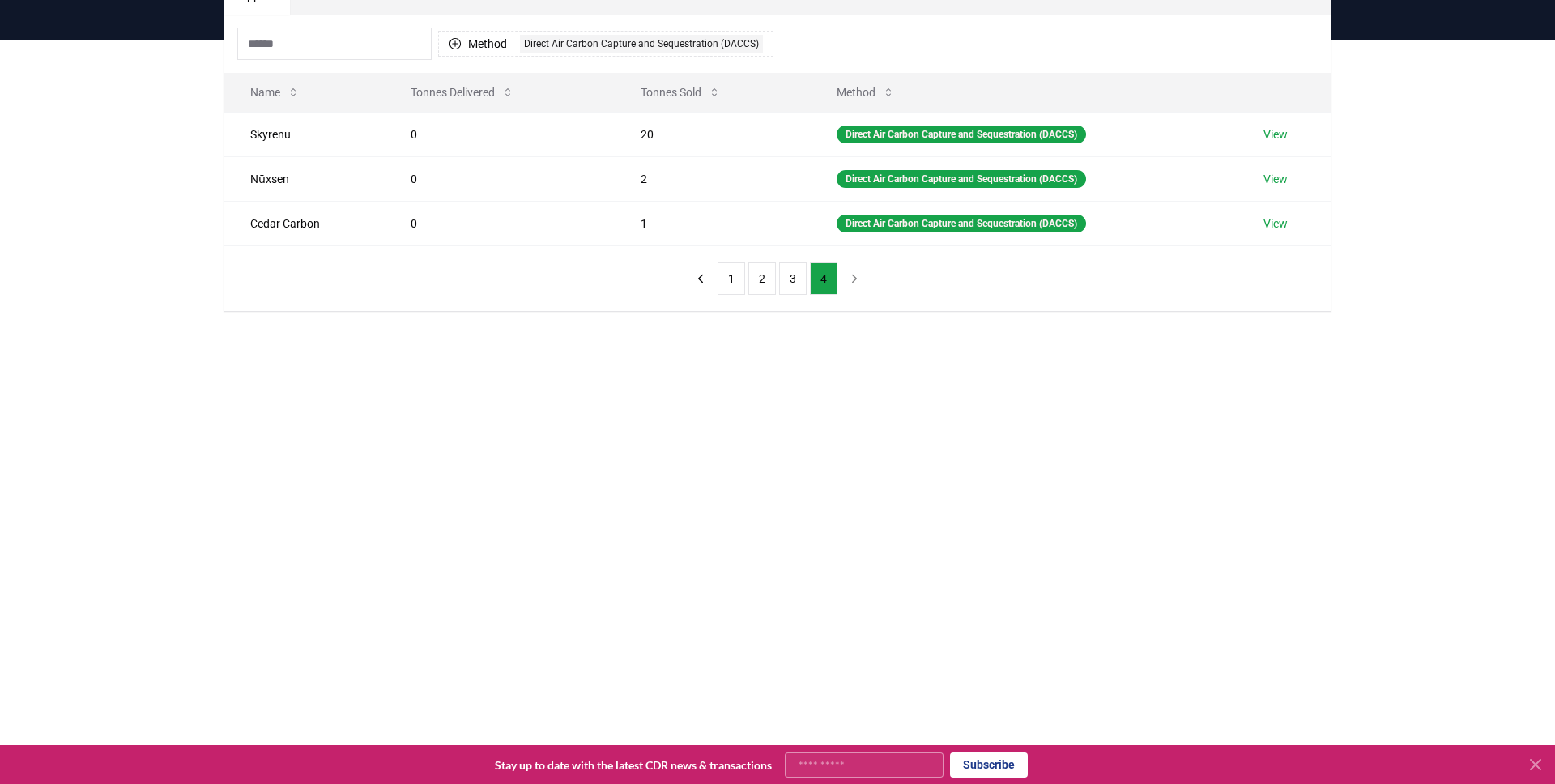
click at [464, 389] on main "Suppliers Purchasers Services Method 1 Direct Air Carbon Capture and Sequestrat…" at bounding box center [778, 432] width 1555 height 784
click at [282, 37] on input at bounding box center [333, 44] width 194 height 33
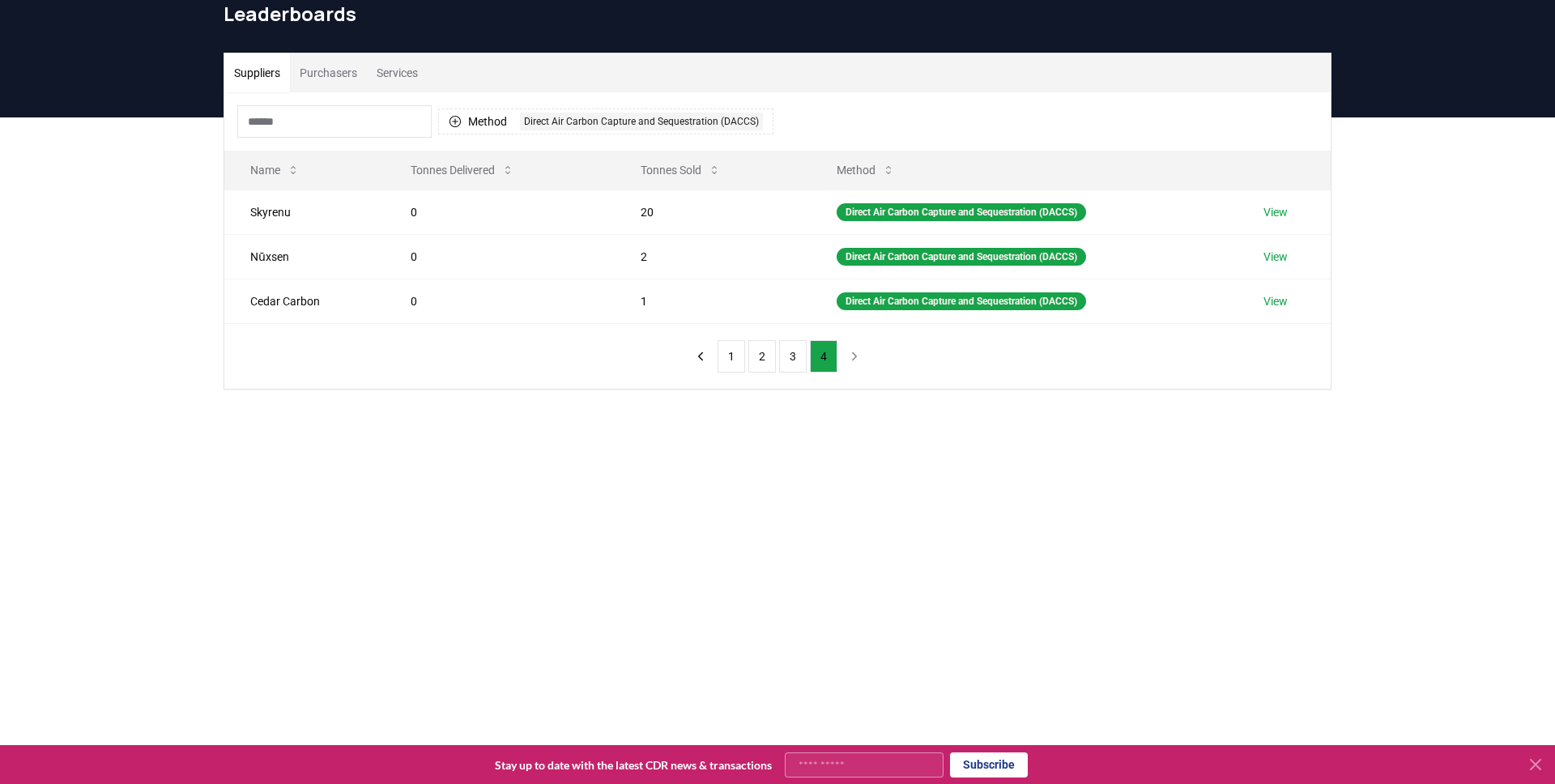
scroll to position [52, 0]
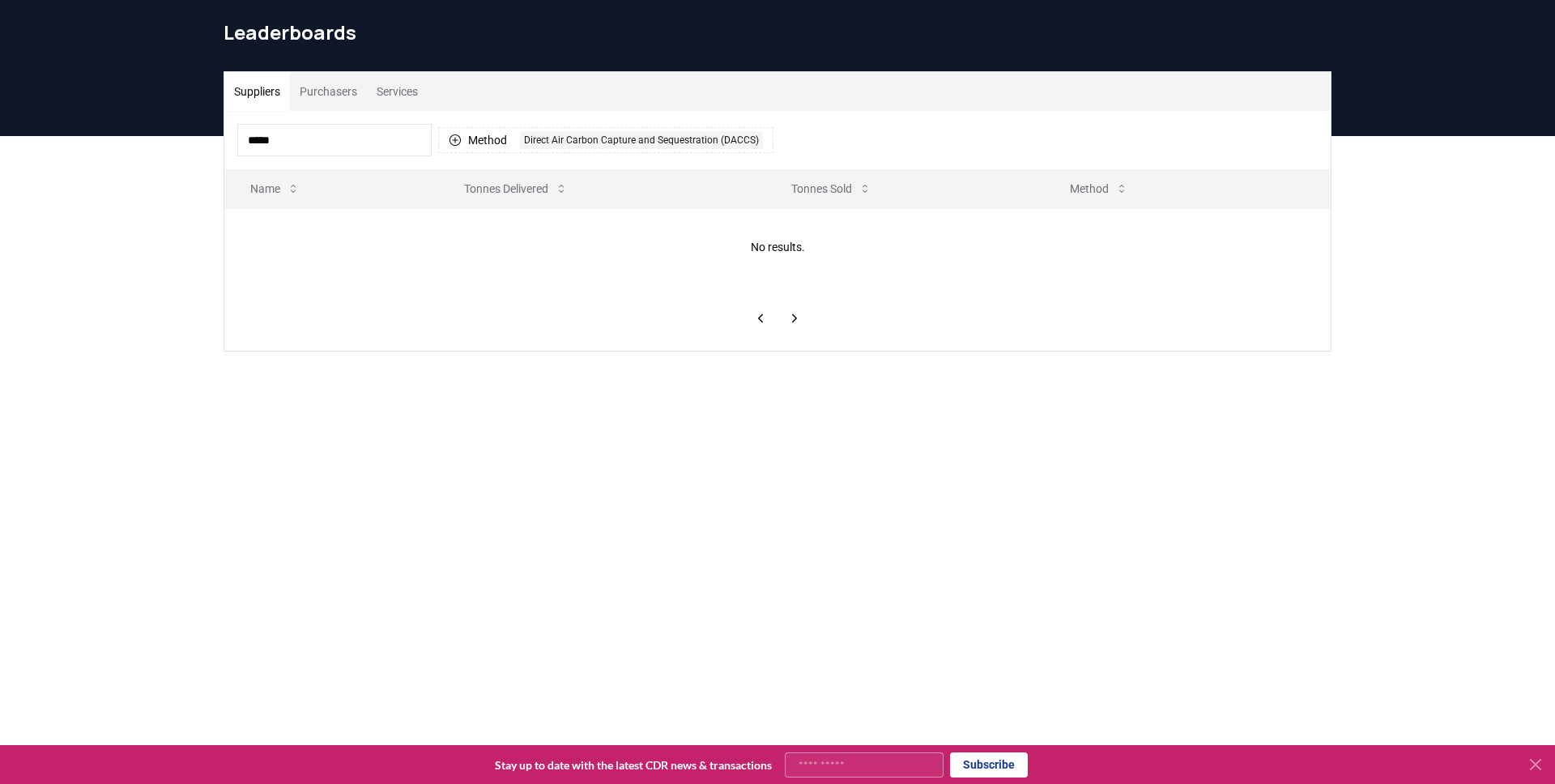
click at [358, 132] on input "*****" at bounding box center [333, 139] width 194 height 33
type input "*"
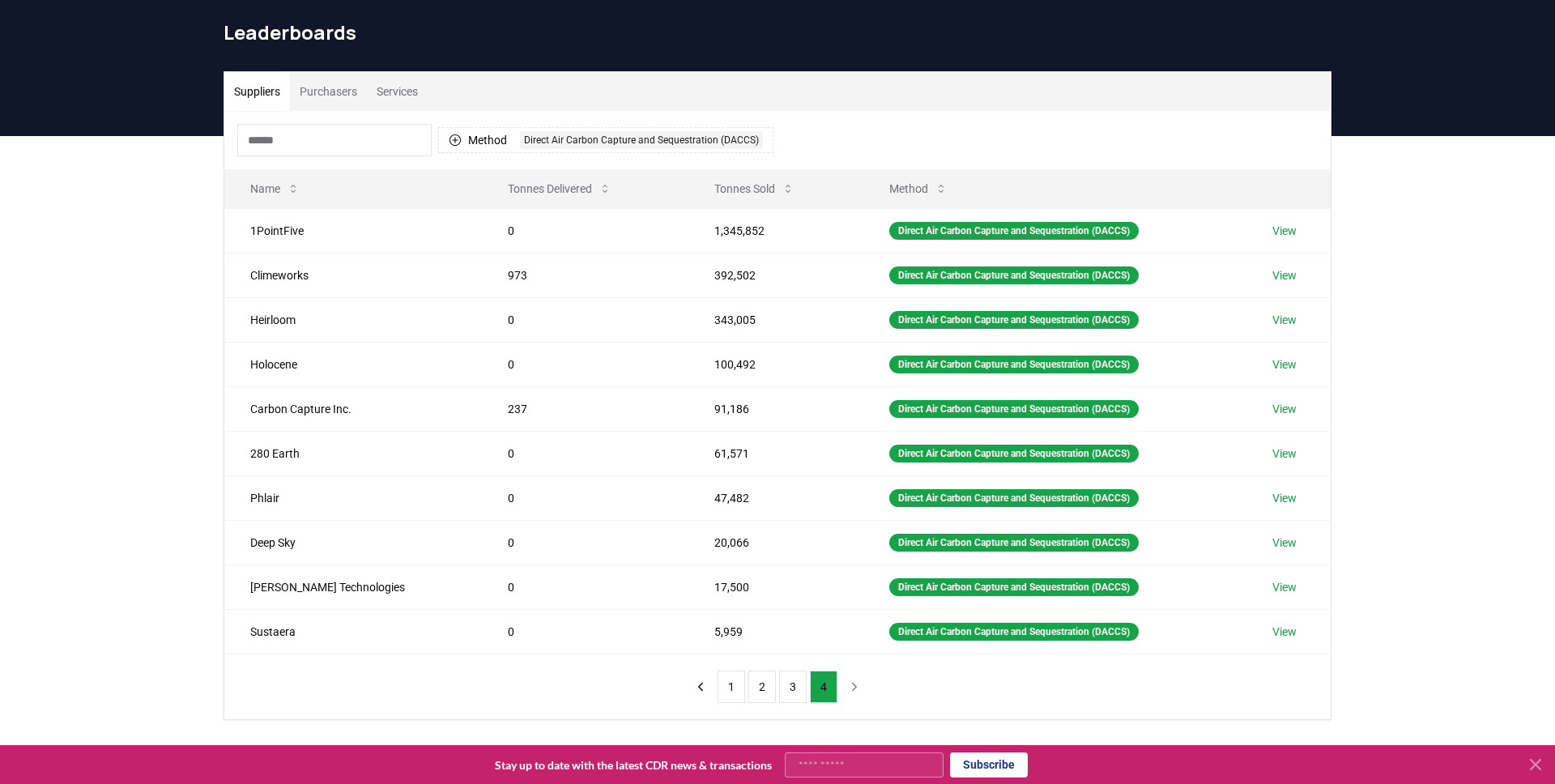
click at [189, 430] on div "Suppliers Purchasers Services Method 1 Direct Air Carbon Capture and Sequestrat…" at bounding box center [778, 461] width 1555 height 649
click at [266, 31] on h1 "Leaderboards" at bounding box center [778, 33] width 1108 height 26
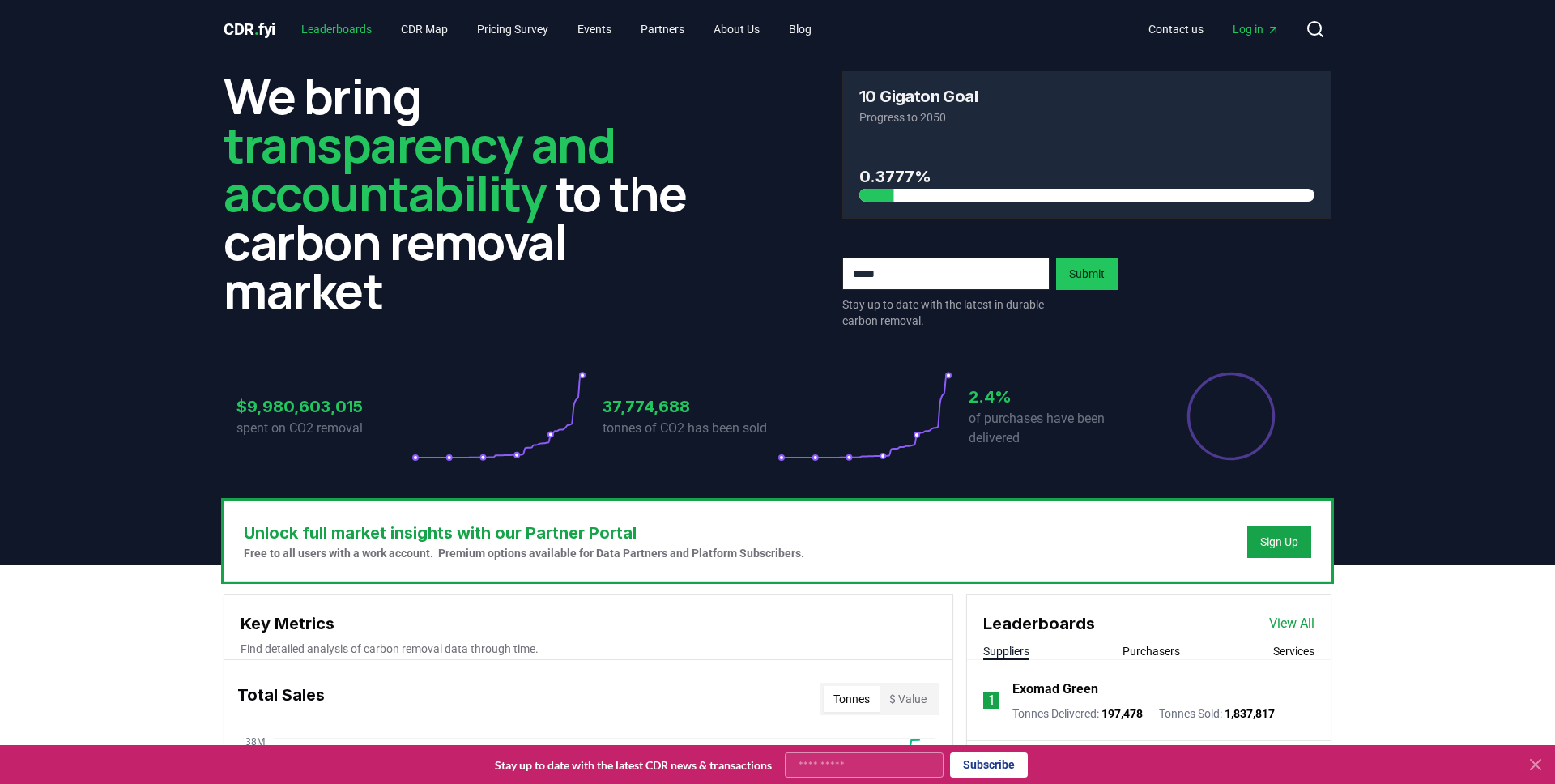
click at [346, 30] on link "Leaderboards" at bounding box center [336, 29] width 97 height 29
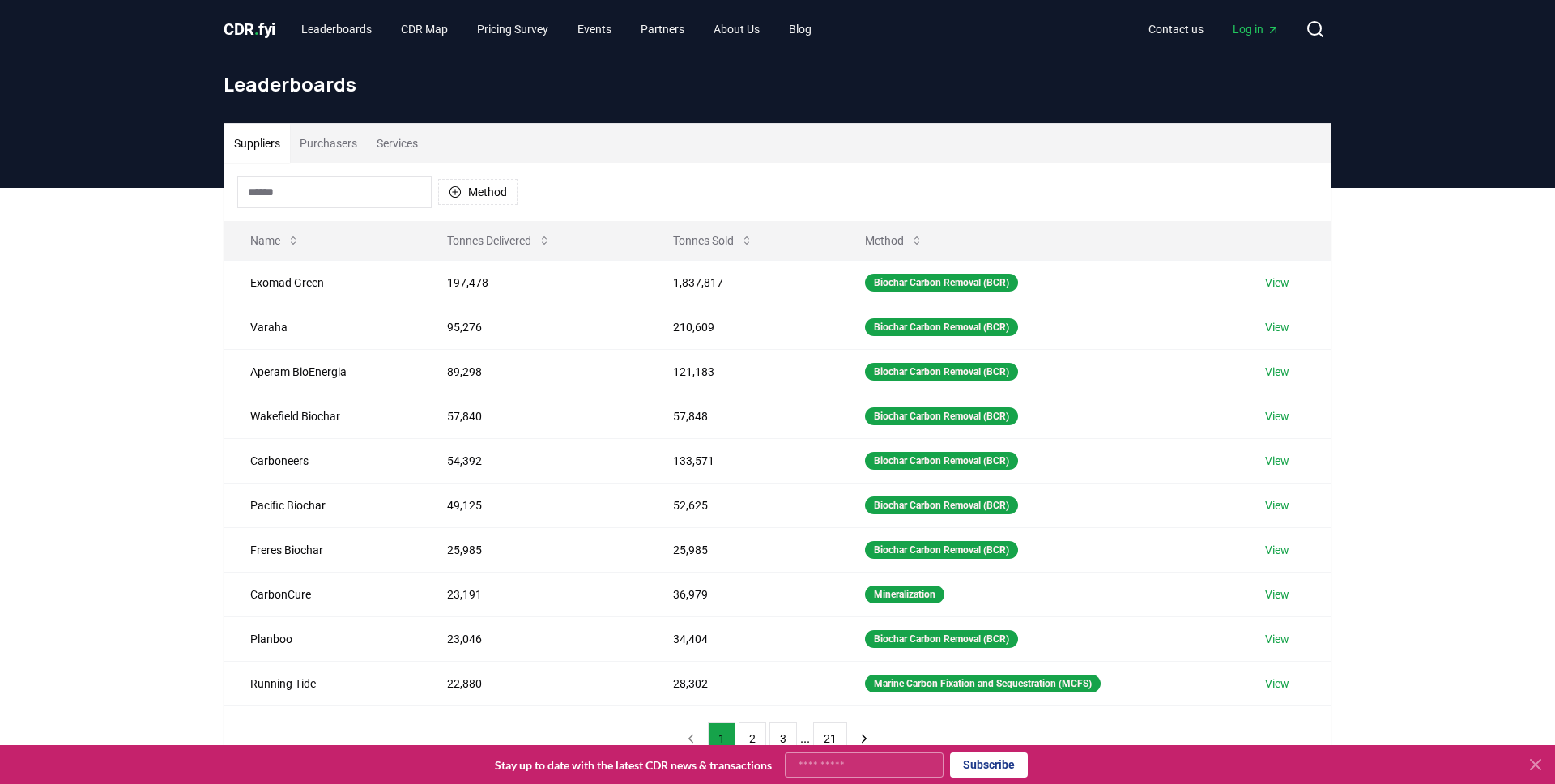
click at [318, 208] on div "Method" at bounding box center [777, 192] width 1106 height 59
click at [318, 198] on input at bounding box center [333, 192] width 194 height 33
type input "*"
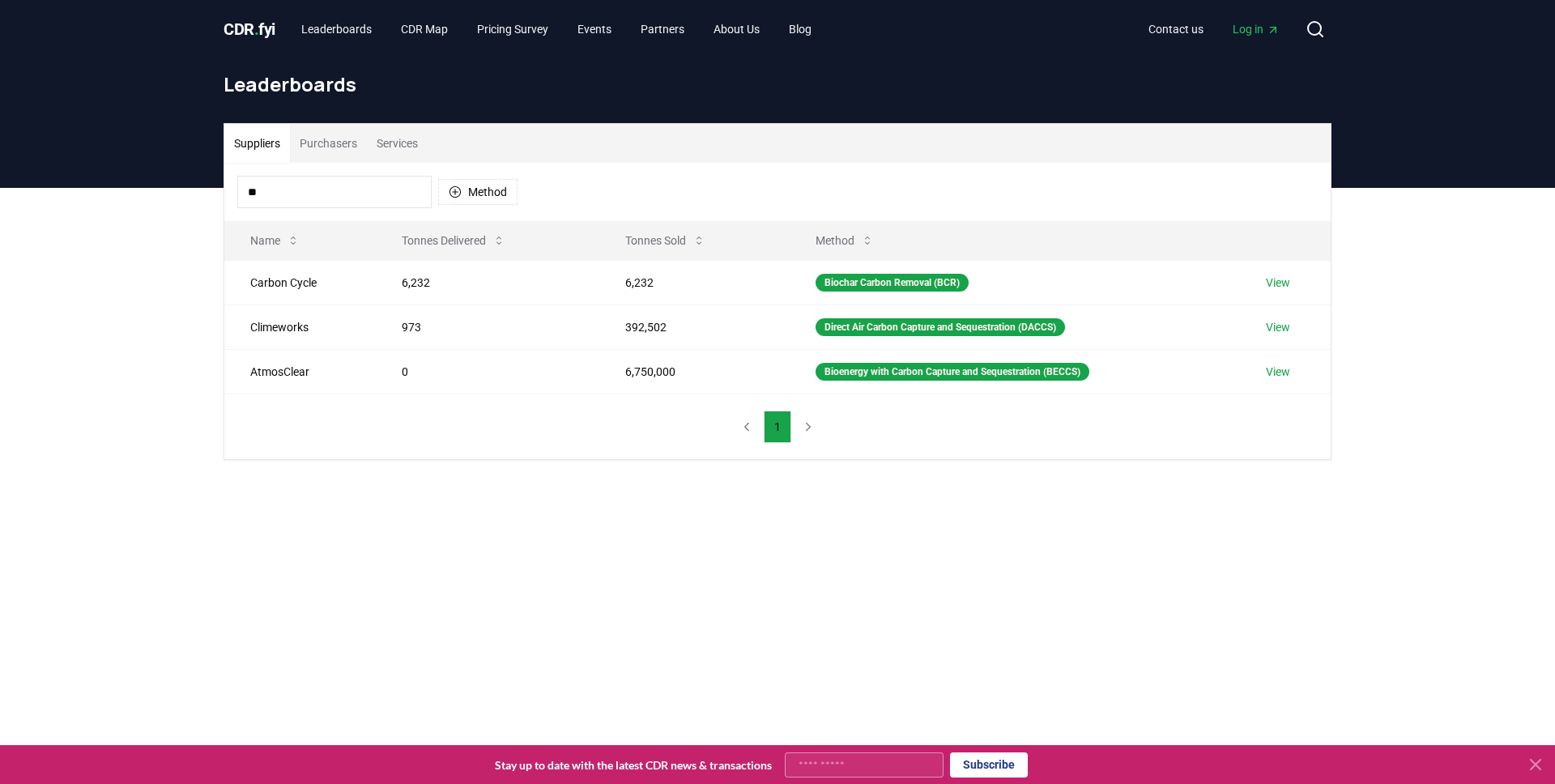
type input "*"
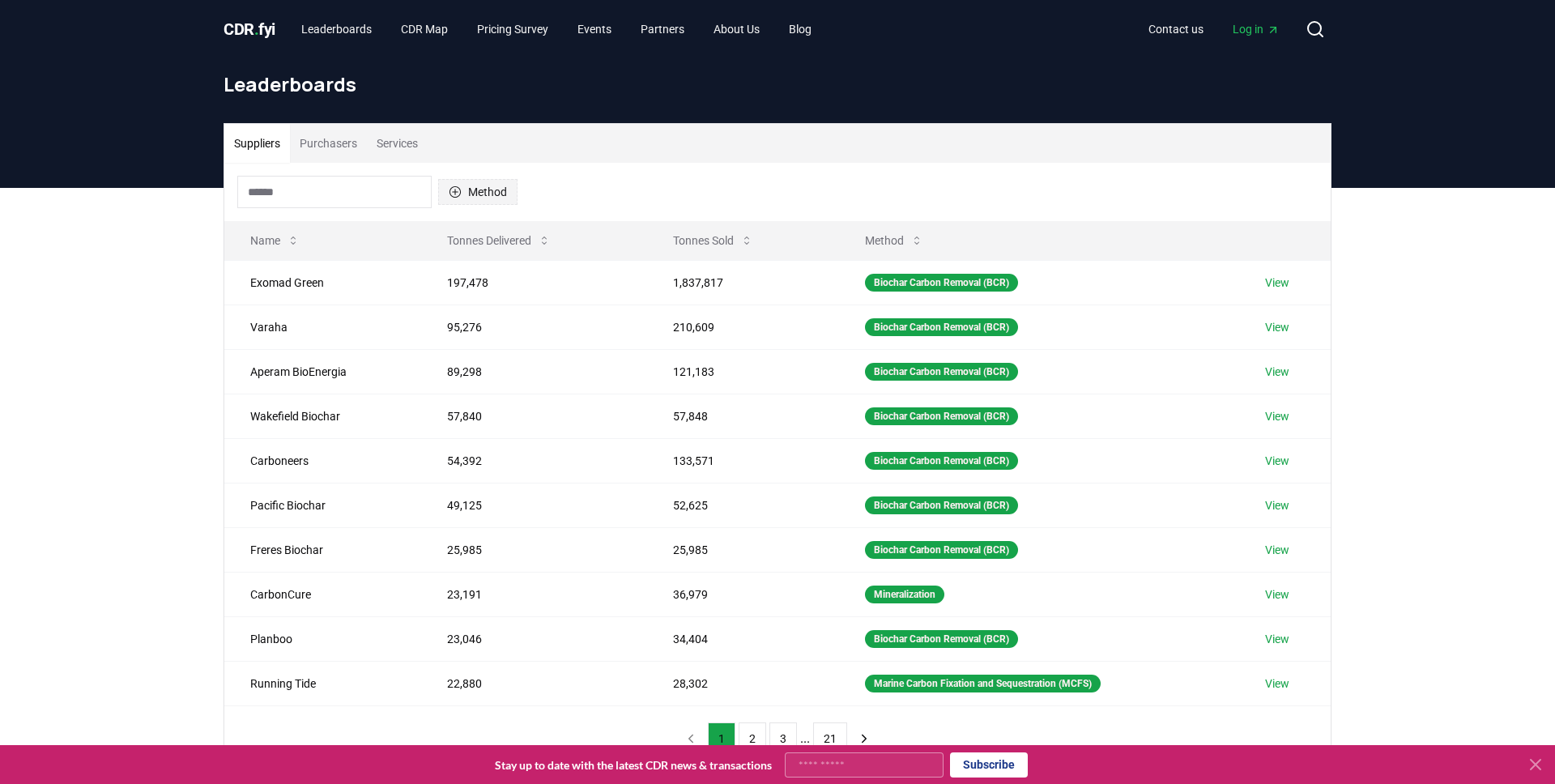
click at [491, 202] on button "Method" at bounding box center [478, 192] width 80 height 26
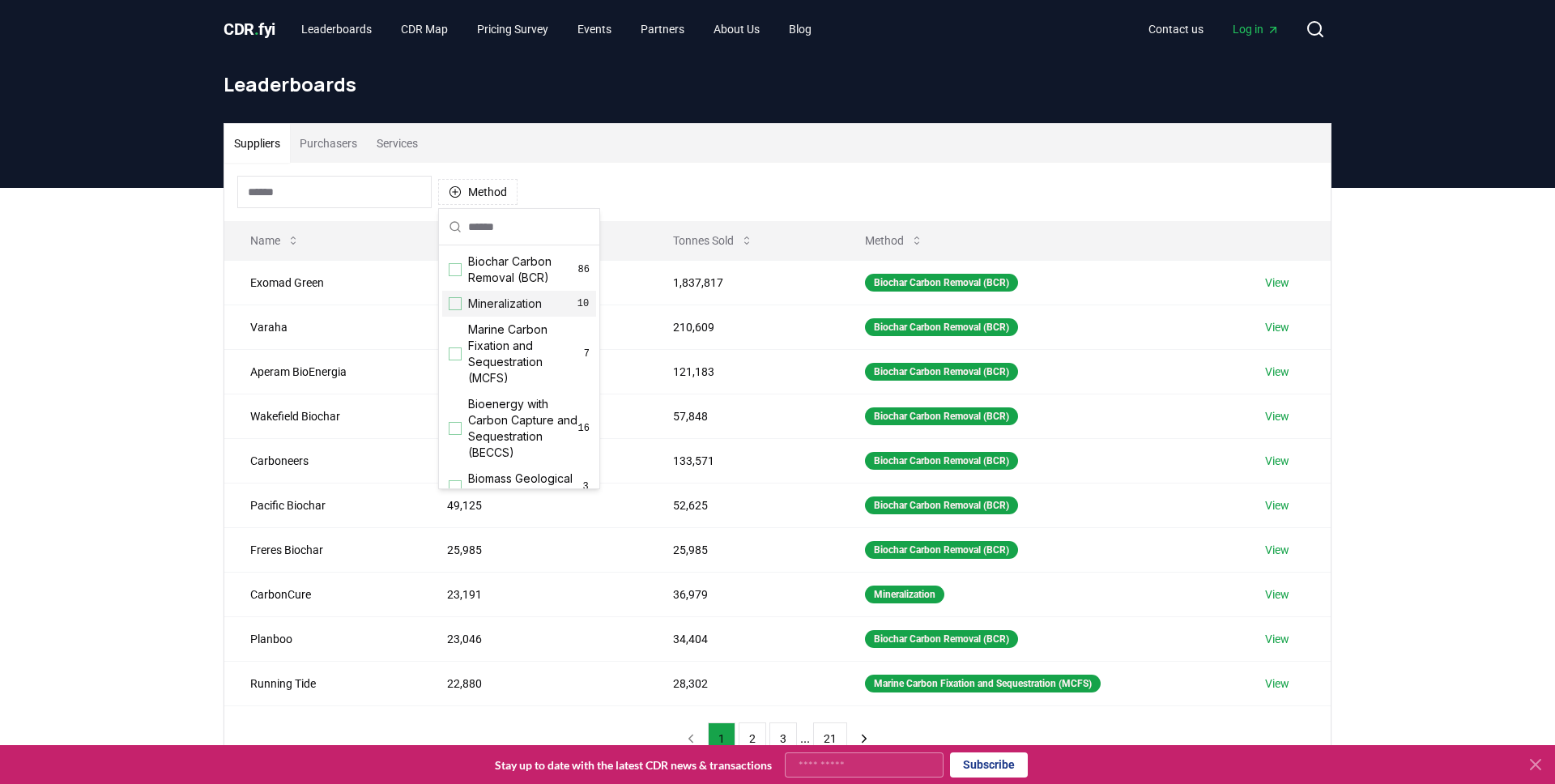
click at [104, 360] on div "Suppliers Purchasers Services Method Name Tonnes Delivered Tonnes Sold Method E…" at bounding box center [778, 512] width 1555 height 649
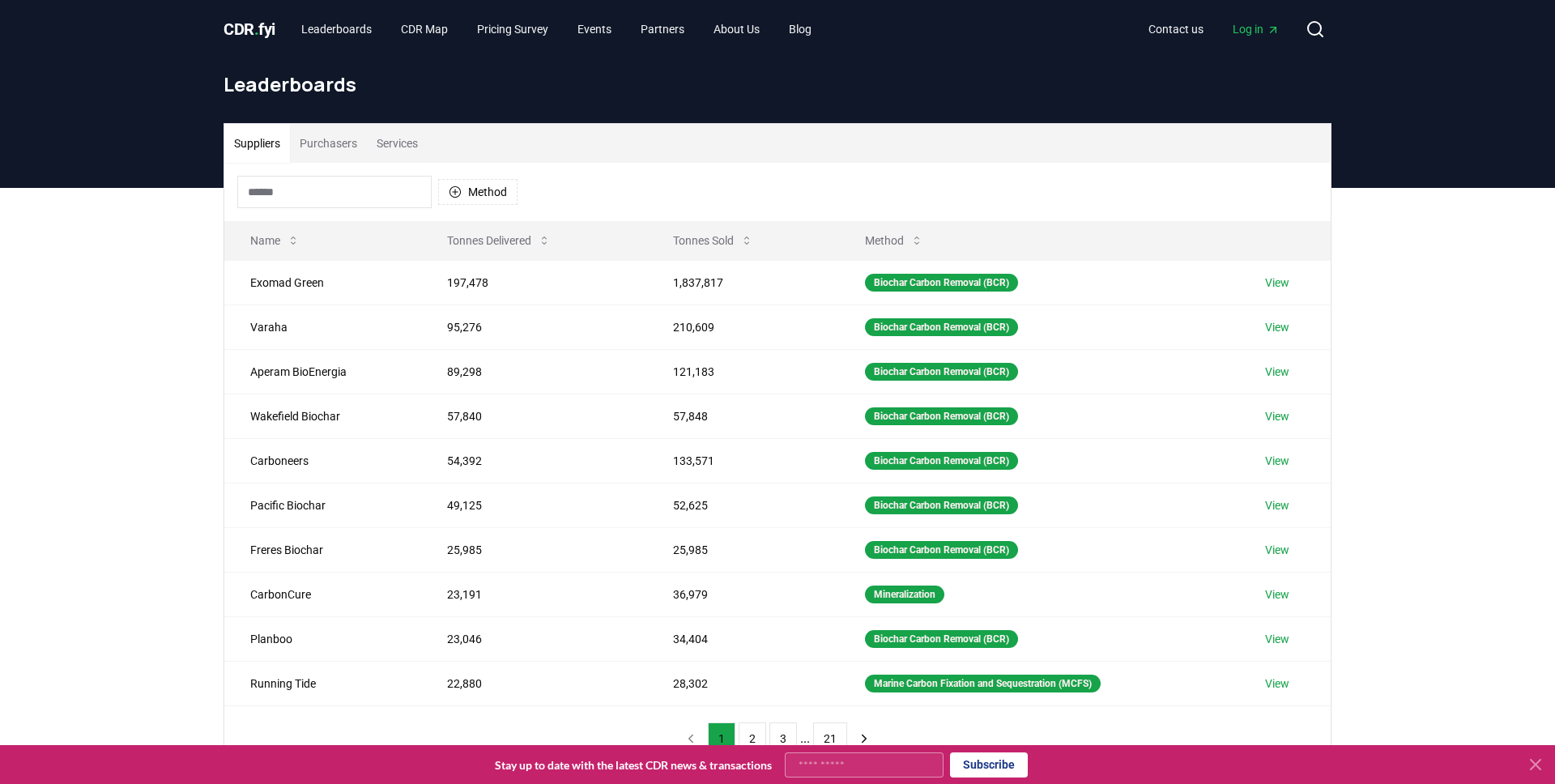
click at [220, 271] on div "Suppliers Purchasers Services Method Name Tonnes Delivered Tonnes Sold Method E…" at bounding box center [778, 448] width 1134 height 649
click at [447, 187] on button "Method" at bounding box center [478, 192] width 80 height 26
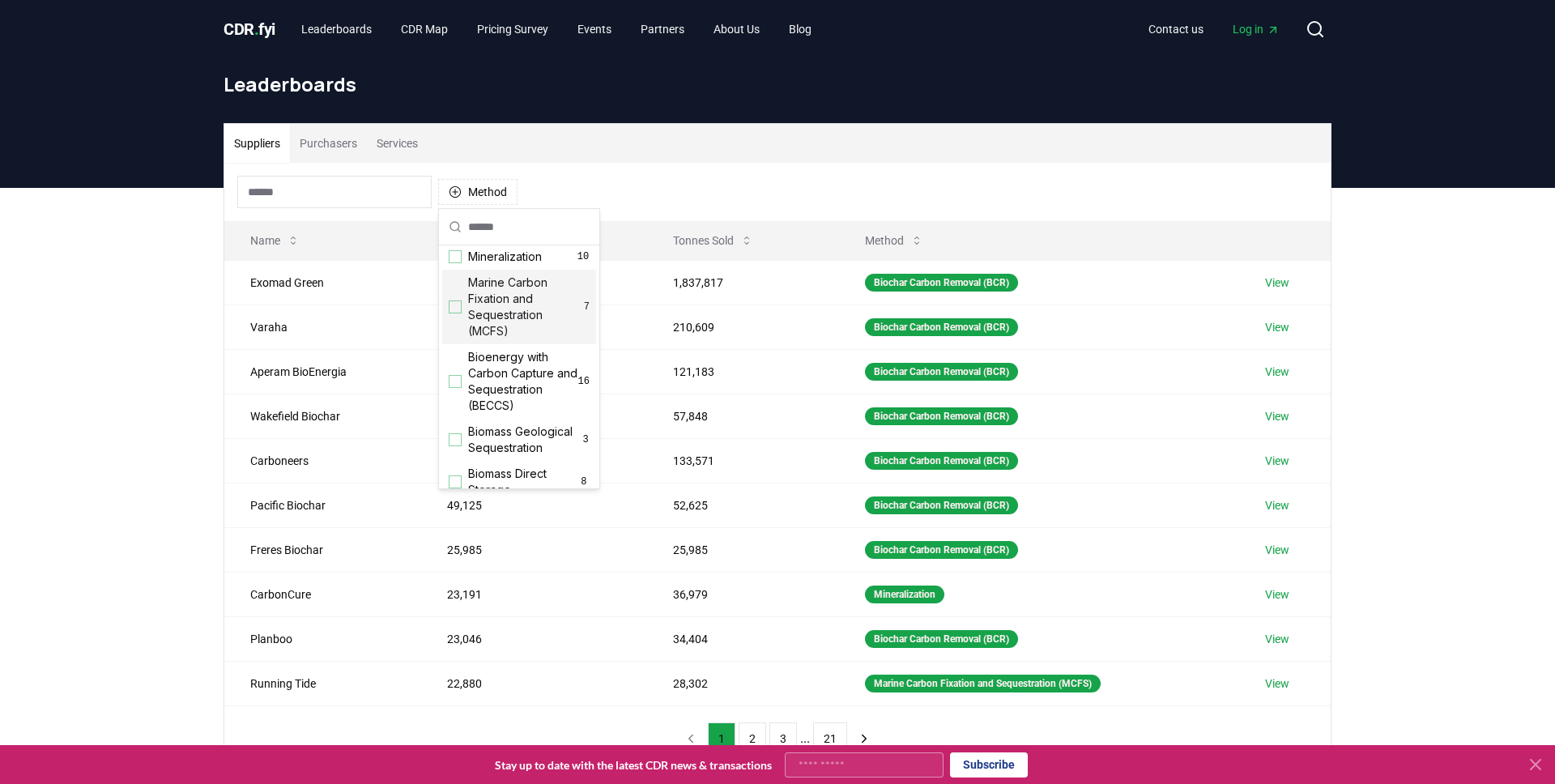
scroll to position [55, 0]
click at [544, 445] on span "Biomass Geological Sequestration" at bounding box center [525, 431] width 113 height 33
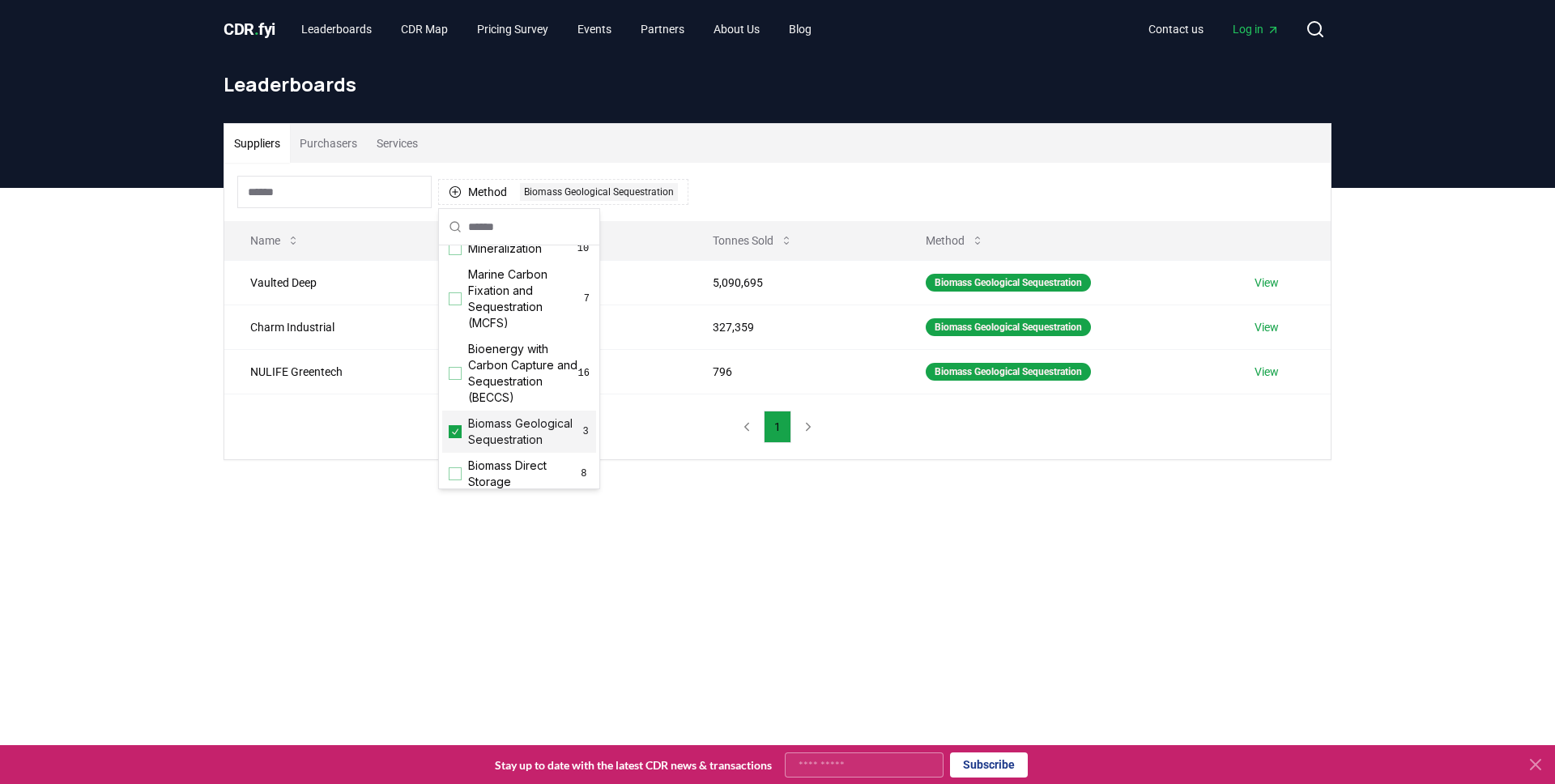
click at [543, 441] on span "Biomass Geological Sequestration" at bounding box center [525, 431] width 113 height 33
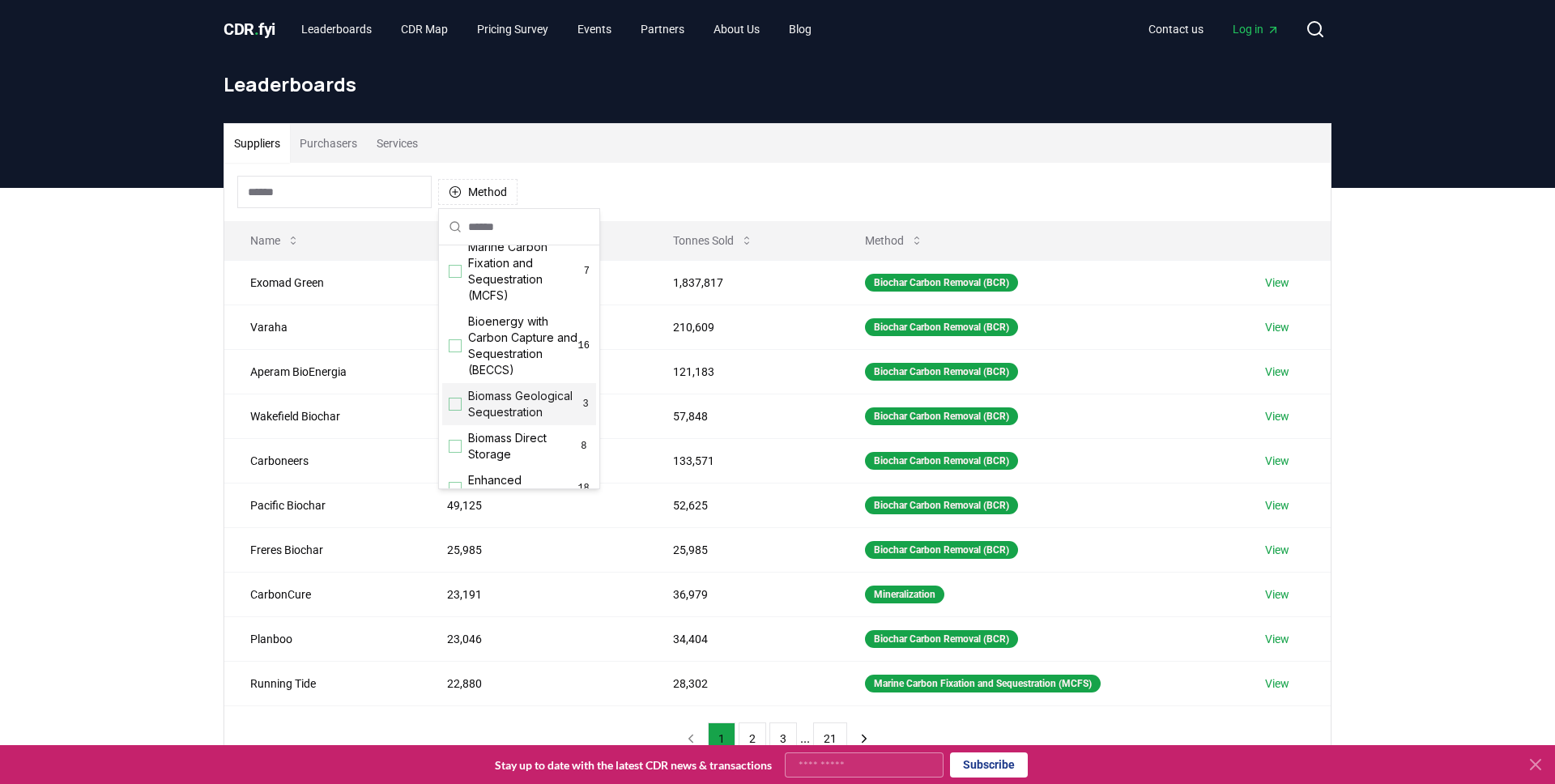
scroll to position [87, 0]
click at [80, 386] on div "Suppliers Purchasers Services Method Name Tonnes Delivered Tonnes Sold Method E…" at bounding box center [778, 512] width 1555 height 649
